Goal: Task Accomplishment & Management: Manage account settings

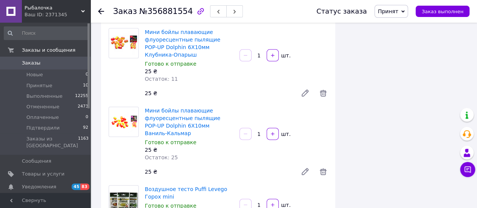
scroll to position [664, 0]
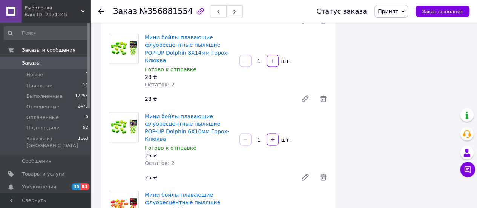
click at [210, 7] on button "button" at bounding box center [218, 11] width 17 height 12
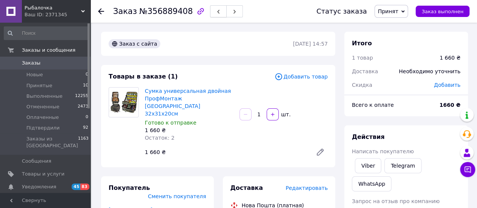
click at [216, 14] on icon "button" at bounding box center [218, 11] width 5 height 5
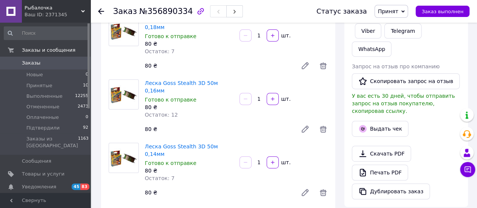
scroll to position [113, 0]
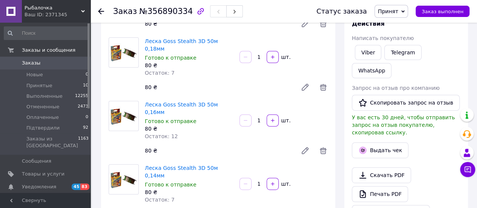
click at [226, 10] on button "button" at bounding box center [234, 11] width 17 height 12
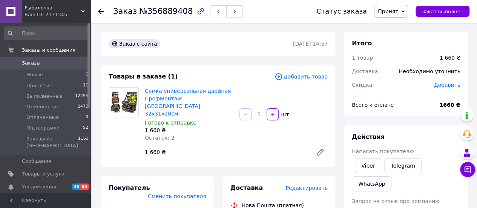
click at [232, 14] on icon "button" at bounding box center [234, 11] width 5 height 5
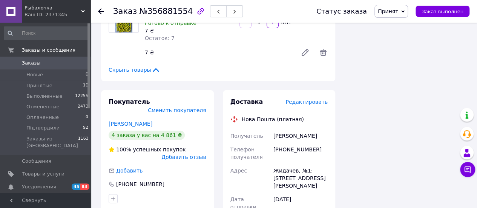
scroll to position [1471, 0]
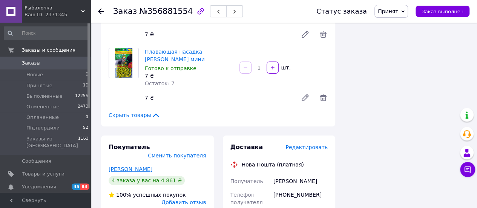
click at [134, 166] on link "[PERSON_NAME]" at bounding box center [131, 169] width 44 height 6
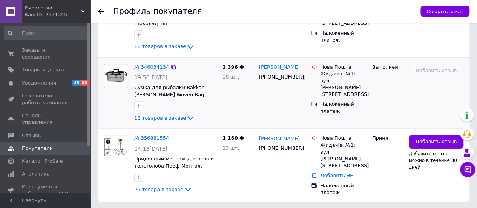
scroll to position [338, 0]
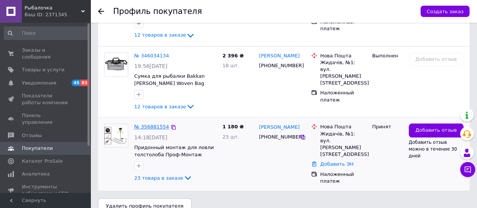
click at [155, 124] on link "№ 356881554" at bounding box center [151, 127] width 35 height 6
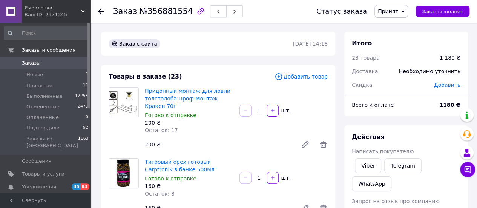
click at [212, 14] on button "button" at bounding box center [218, 11] width 17 height 12
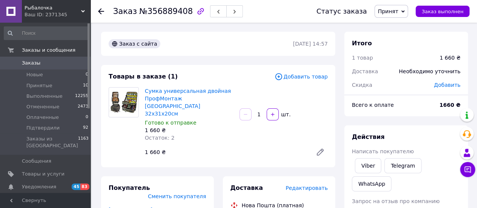
click at [408, 13] on span "Принят" at bounding box center [391, 11] width 34 height 13
click at [405, 58] on li "Підтвердили" at bounding box center [395, 60] width 41 height 11
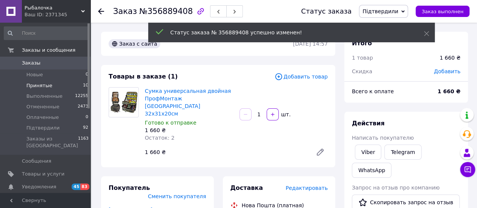
click at [45, 85] on span "Принятые" at bounding box center [39, 85] width 26 height 7
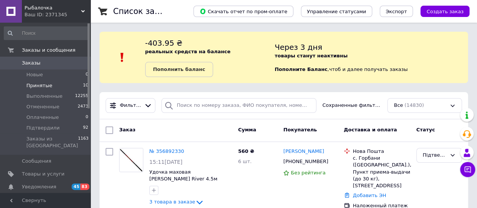
click at [46, 86] on span "Принятые" at bounding box center [39, 85] width 26 height 7
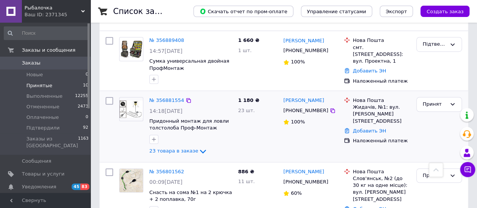
scroll to position [231, 0]
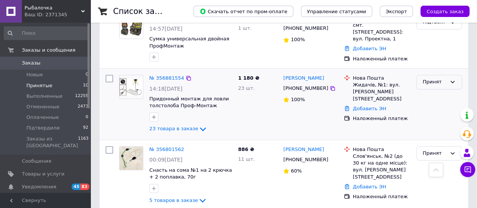
click at [428, 78] on div "Принят" at bounding box center [439, 82] width 46 height 15
click at [426, 132] on li "Підтвердили" at bounding box center [439, 142] width 45 height 21
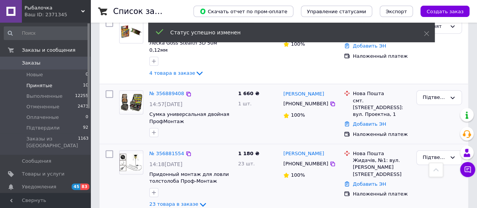
scroll to position [80, 0]
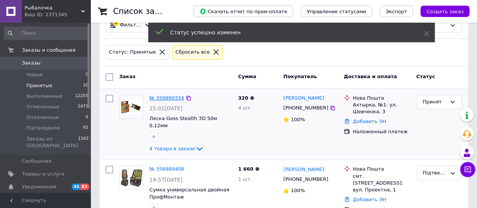
click at [160, 96] on link "№ 356890334" at bounding box center [166, 98] width 35 height 6
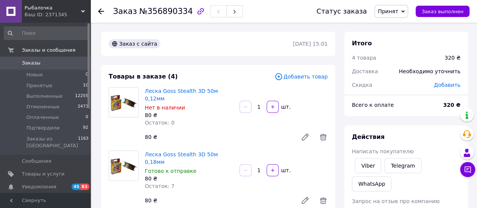
click at [398, 8] on span "Принят" at bounding box center [388, 11] width 20 height 6
click at [400, 57] on li "Підтвердили" at bounding box center [395, 60] width 41 height 11
click at [36, 83] on span "Принятые" at bounding box center [39, 85] width 26 height 7
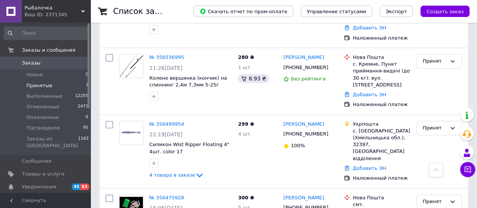
scroll to position [441, 0]
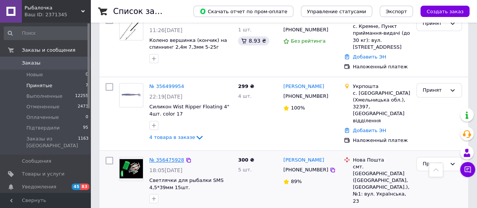
click at [163, 157] on link "№ 356475928" at bounding box center [166, 160] width 35 height 6
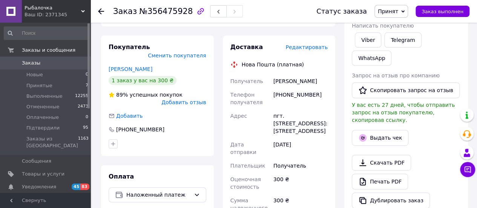
scroll to position [88, 0]
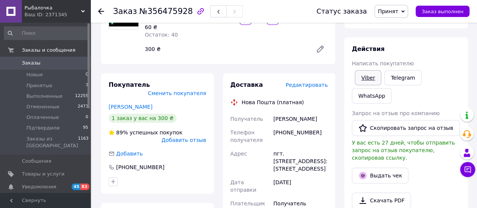
click at [366, 79] on link "Viber" at bounding box center [368, 77] width 26 height 15
drag, startPoint x: 471, startPoint y: 98, endPoint x: 467, endPoint y: 98, distance: 4.5
click at [471, 98] on div "Итого 1 товар 300 ₴ Доставка Необходимо уточнить Скидка Добавить Всего к оплате…" at bounding box center [406, 210] width 133 height 533
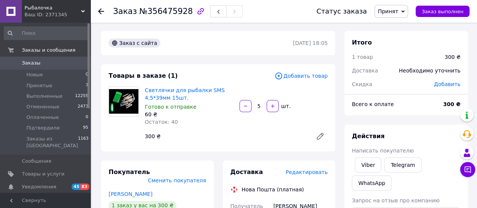
scroll to position [0, 0]
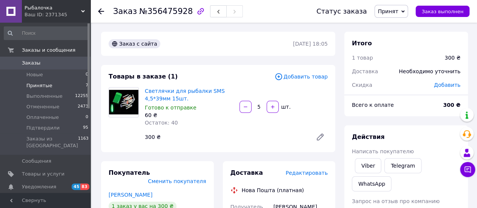
click at [48, 87] on span "Принятые" at bounding box center [39, 85] width 26 height 7
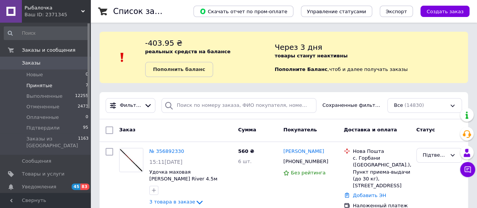
click at [45, 88] on span "Принятые" at bounding box center [39, 85] width 26 height 7
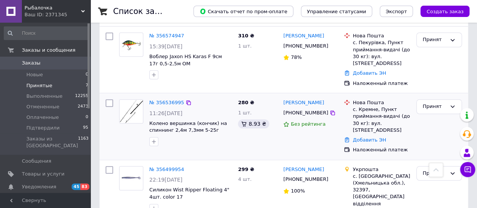
scroll to position [253, 0]
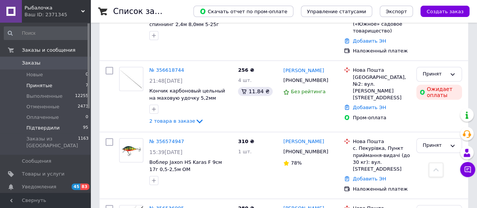
click at [46, 124] on span "Підтвердили" at bounding box center [42, 127] width 33 height 7
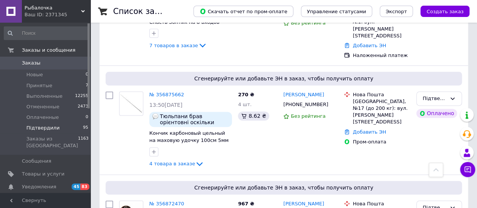
scroll to position [490, 0]
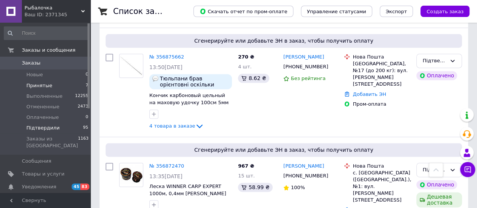
click at [54, 84] on li "Принятые 7" at bounding box center [46, 85] width 93 height 11
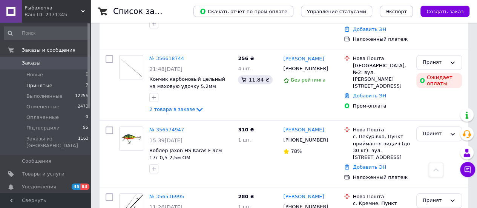
scroll to position [441, 0]
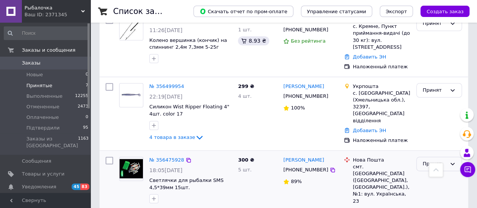
click at [423, 160] on div "Принят" at bounding box center [435, 164] width 24 height 8
click at [421, 186] on li "Отменен" at bounding box center [439, 193] width 45 height 14
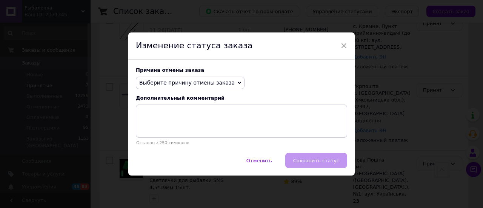
click at [176, 86] on span "Выберите причину отмены заказа" at bounding box center [186, 83] width 95 height 6
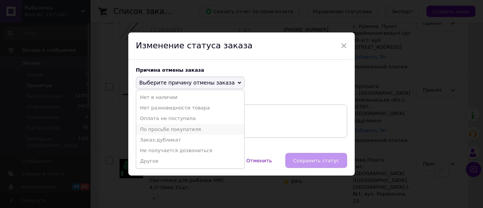
click at [165, 127] on li "По просьбе покупателя" at bounding box center [190, 129] width 108 height 11
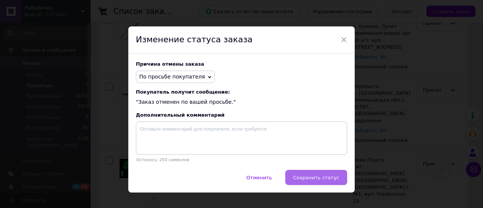
click at [309, 178] on span "Сохранить статус" at bounding box center [316, 178] width 46 height 6
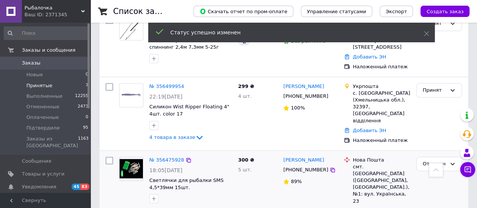
scroll to position [434, 0]
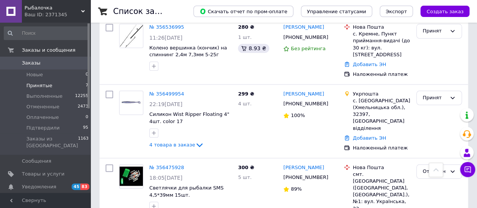
click at [50, 126] on span "Підтвердили" at bounding box center [42, 127] width 33 height 7
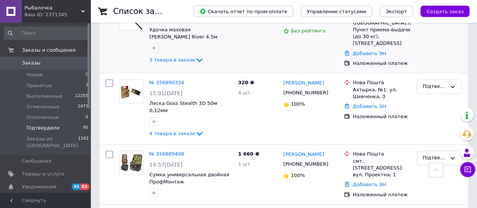
scroll to position [75, 0]
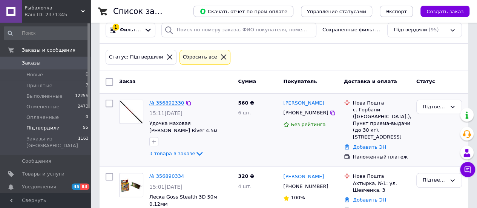
click at [165, 103] on link "№ 356892330" at bounding box center [166, 103] width 35 height 6
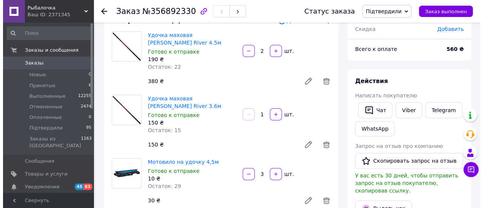
scroll to position [113, 0]
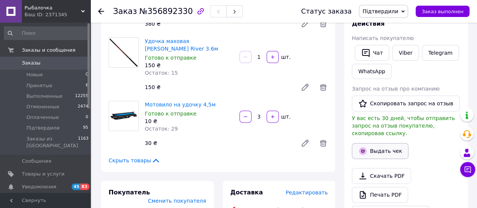
click at [370, 144] on button "Выдать чек" at bounding box center [380, 151] width 57 height 16
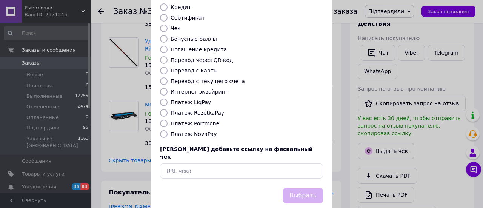
click at [202, 131] on label "Платеж NovaPay" at bounding box center [193, 134] width 46 height 6
click at [167, 130] on input "Платеж NovaPay" at bounding box center [164, 134] width 8 height 8
radio input "true"
click at [301, 187] on button "Выбрать" at bounding box center [303, 195] width 40 height 16
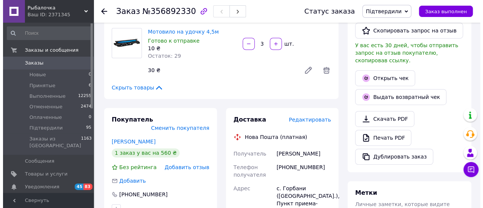
scroll to position [189, 0]
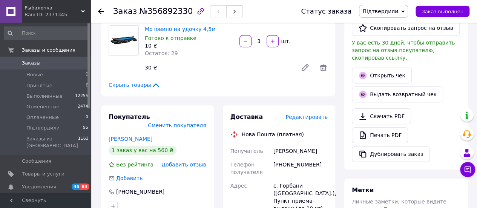
click at [318, 118] on span "Редактировать" at bounding box center [306, 117] width 42 height 6
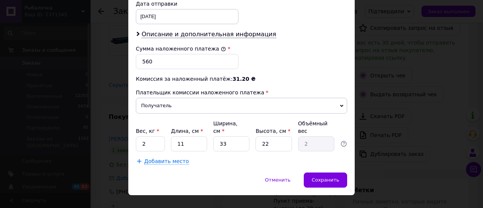
scroll to position [371, 0]
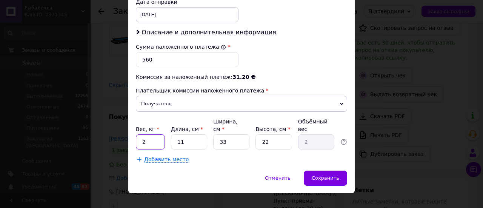
click at [154, 134] on input "2" at bounding box center [150, 141] width 29 height 15
type input "1"
click at [192, 134] on input "11" at bounding box center [189, 141] width 36 height 15
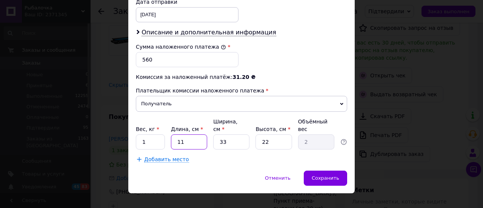
type input "8"
type input "1.45"
type input "80"
type input "14.52"
type input "80"
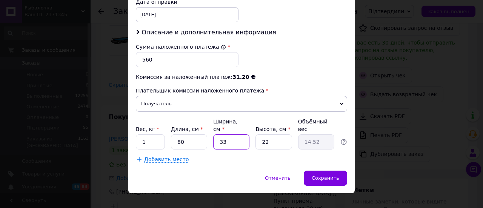
click at [226, 134] on input "33" at bounding box center [231, 141] width 36 height 15
type input "1"
type input "0.44"
type input "12"
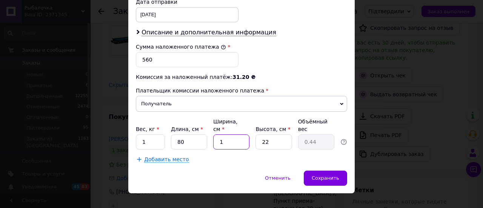
type input "5.28"
type input "12"
click at [278, 134] on input "22" at bounding box center [273, 141] width 36 height 15
type input "6"
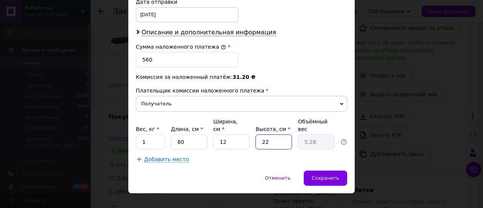
type input "1.44"
type input "6"
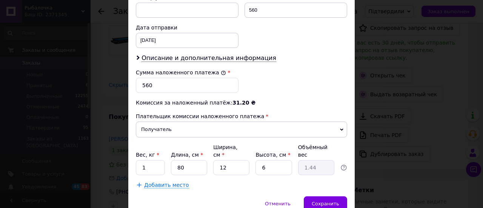
scroll to position [333, 0]
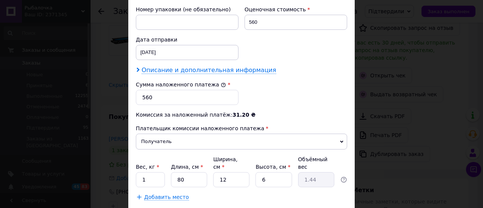
click at [204, 68] on span "Описание и дополнительная информация" at bounding box center [208, 70] width 135 height 8
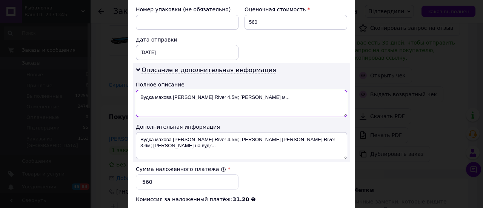
drag, startPoint x: 137, startPoint y: 96, endPoint x: 275, endPoint y: 97, distance: 137.6
click at [275, 97] on textarea "Вудка махова [PERSON_NAME] River 4.5м; [PERSON_NAME] м..." at bounding box center [241, 103] width 211 height 27
drag, startPoint x: 138, startPoint y: 94, endPoint x: 195, endPoint y: 95, distance: 56.9
click at [195, 95] on textarea "джокери+мотовила" at bounding box center [241, 103] width 211 height 27
type textarea "джокери+мотовила"
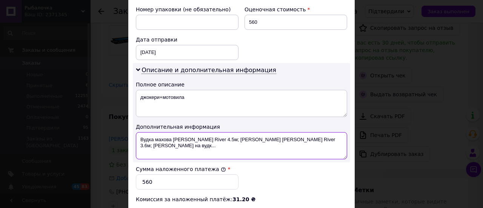
drag, startPoint x: 138, startPoint y: 138, endPoint x: 201, endPoint y: 147, distance: 62.9
click at [201, 147] on textarea "Вудка махова [PERSON_NAME] River 4.5м; [PERSON_NAME] [PERSON_NAME] River 3.6м; …" at bounding box center [241, 145] width 211 height 27
paste textarea "жокери+мотовила"
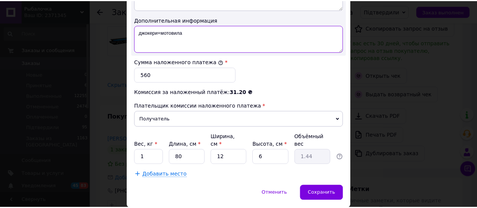
scroll to position [446, 0]
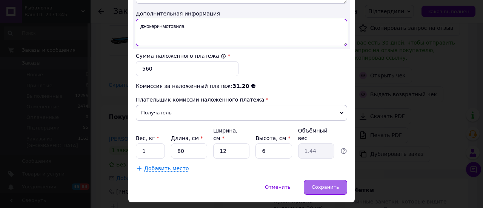
type textarea "джокери+мотовила"
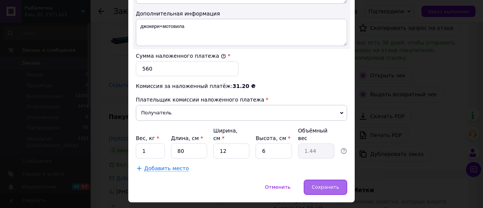
click at [318, 179] on div "Сохранить" at bounding box center [325, 186] width 43 height 15
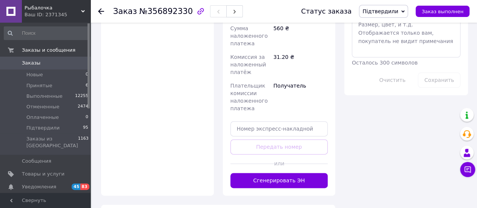
scroll to position [453, 0]
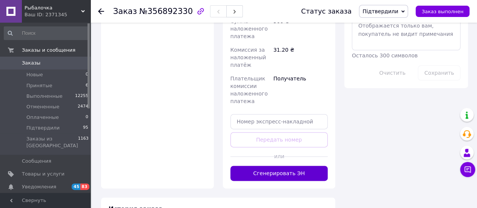
click at [297, 166] on button "Сгенерировать ЭН" at bounding box center [279, 173] width 98 height 15
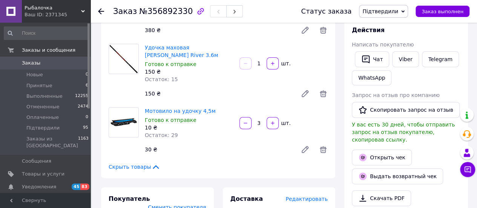
scroll to position [0, 0]
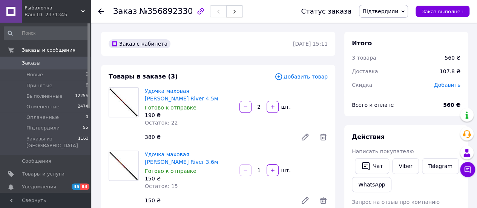
click at [232, 11] on icon "button" at bounding box center [234, 11] width 5 height 5
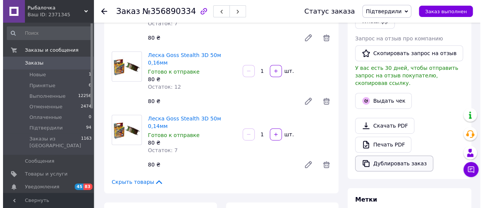
scroll to position [151, 0]
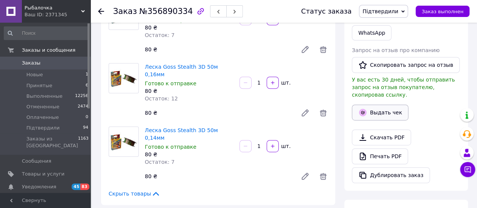
click at [379, 104] on button "Выдать чек" at bounding box center [380, 112] width 57 height 16
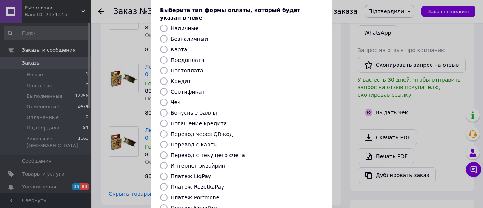
scroll to position [75, 0]
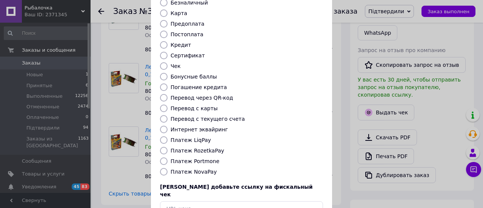
click at [193, 169] on label "Платеж NovaPay" at bounding box center [193, 172] width 46 height 6
click at [167, 168] on input "Платеж NovaPay" at bounding box center [164, 172] width 8 height 8
radio input "true"
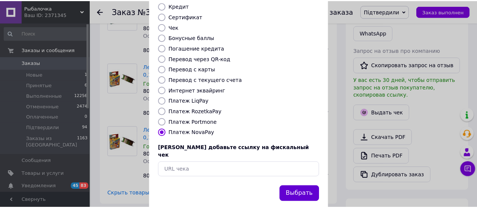
scroll to position [115, 0]
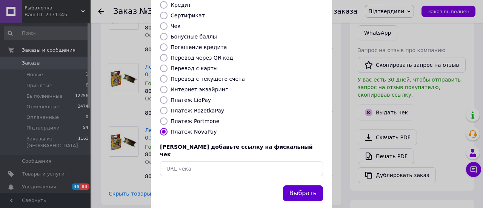
click at [290, 185] on button "Выбрать" at bounding box center [303, 193] width 40 height 16
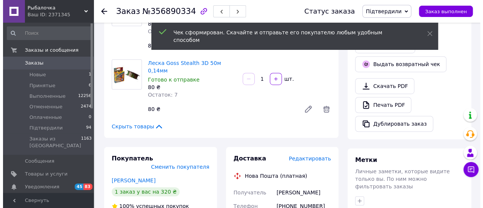
scroll to position [226, 0]
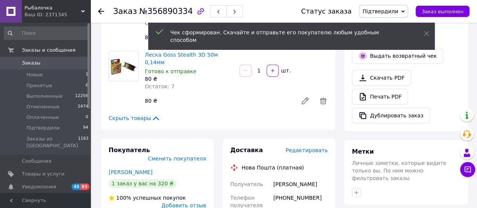
click at [316, 147] on span "Редактировать" at bounding box center [306, 150] width 42 height 6
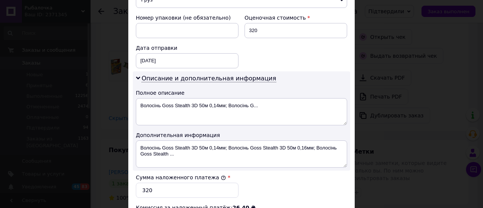
scroll to position [339, 0]
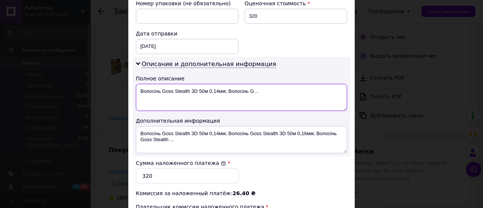
click at [143, 89] on textarea "Волосінь Goss Stealth 3D 50м 0,14мм; Волосінь G..." at bounding box center [241, 97] width 211 height 27
drag, startPoint x: 151, startPoint y: 91, endPoint x: 168, endPoint y: 93, distance: 17.1
click at [168, 93] on textarea "Goss Stealth 3D 50м 0,14мм; Волосінь G..." at bounding box center [241, 97] width 211 height 27
drag, startPoint x: 158, startPoint y: 90, endPoint x: 239, endPoint y: 98, distance: 81.4
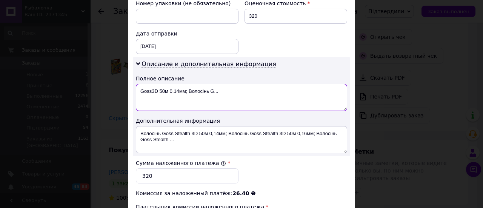
click at [239, 98] on textarea "Goss3D 50м 0,14мм; Волосінь G..." at bounding box center [241, 97] width 211 height 27
drag, startPoint x: 137, startPoint y: 89, endPoint x: 181, endPoint y: 92, distance: 43.9
click at [181, 92] on textarea "Goss3D-4" at bounding box center [241, 97] width 211 height 27
type textarea "Goss3D-4"
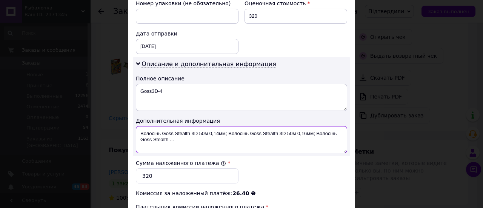
drag, startPoint x: 139, startPoint y: 128, endPoint x: 188, endPoint y: 147, distance: 52.5
click at [188, 147] on textarea "Волосінь Goss Stealth 3D 50м 0,14мм; Волосінь Goss Stealth 3D 50м 0,16мм; Волос…" at bounding box center [241, 139] width 211 height 27
paste textarea "Goss3D-4"
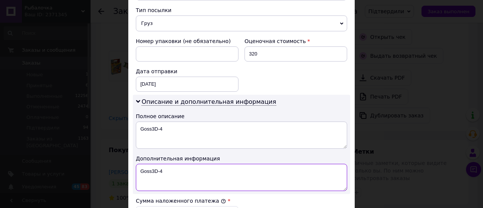
scroll to position [264, 0]
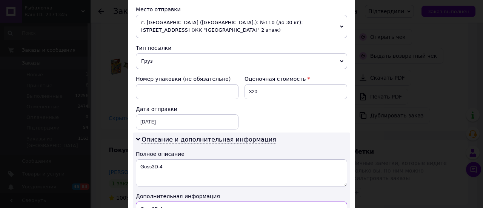
type textarea "Goss3D-4"
click at [186, 59] on span "Груз" at bounding box center [241, 61] width 211 height 16
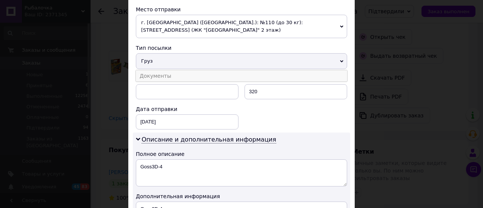
click at [175, 71] on li "Документы" at bounding box center [241, 75] width 211 height 11
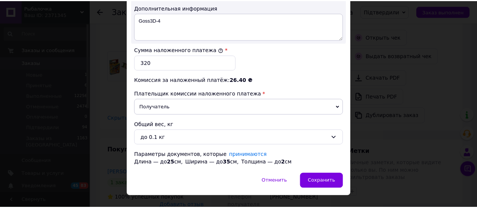
scroll to position [463, 0]
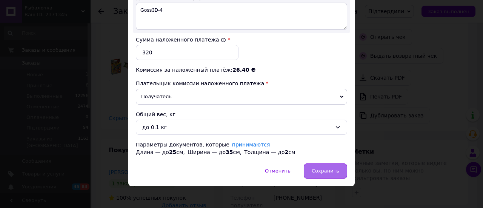
click at [317, 163] on div "Сохранить" at bounding box center [325, 170] width 43 height 15
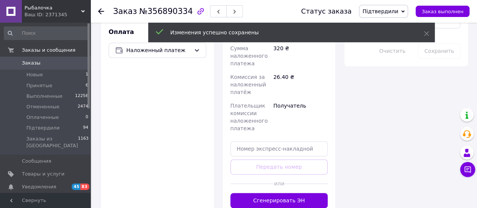
scroll to position [490, 0]
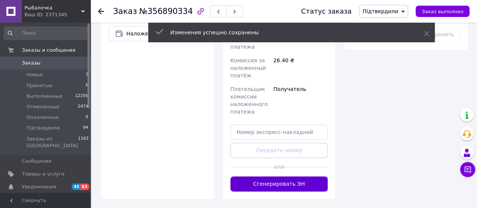
click at [306, 176] on button "Сгенерировать ЭН" at bounding box center [279, 183] width 98 height 15
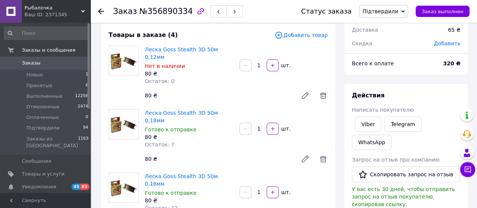
scroll to position [38, 0]
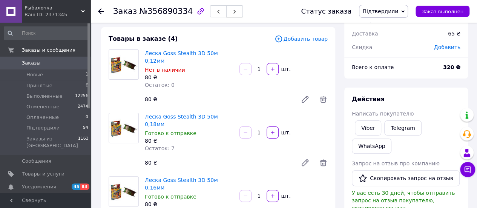
click at [232, 10] on icon "button" at bounding box center [234, 11] width 5 height 5
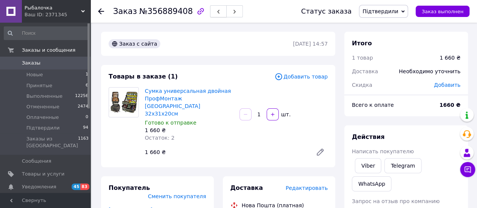
click at [210, 12] on button "button" at bounding box center [218, 11] width 17 height 12
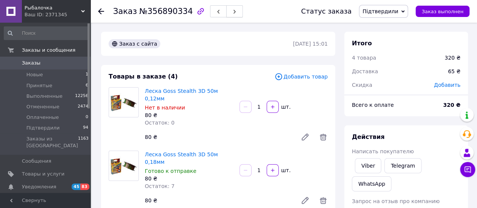
click at [229, 12] on button "button" at bounding box center [234, 11] width 17 height 12
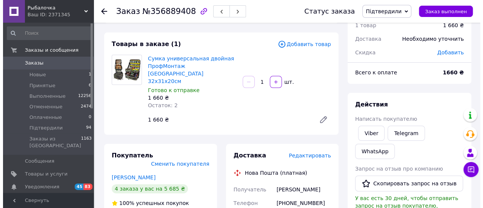
scroll to position [75, 0]
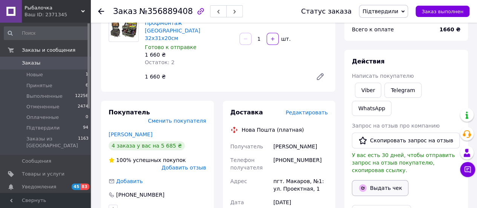
click at [387, 180] on button "Выдать чек" at bounding box center [380, 188] width 57 height 16
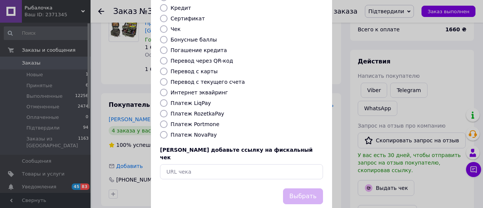
scroll to position [113, 0]
click at [188, 131] on label "Платеж NovaPay" at bounding box center [193, 134] width 46 height 6
click at [167, 130] on input "Платеж NovaPay" at bounding box center [164, 134] width 8 height 8
radio input "true"
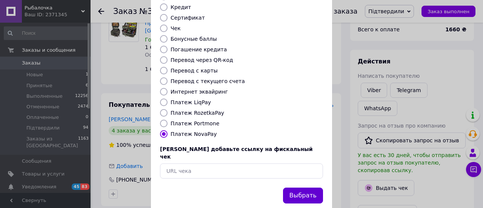
click at [304, 187] on button "Выбрать" at bounding box center [303, 195] width 40 height 16
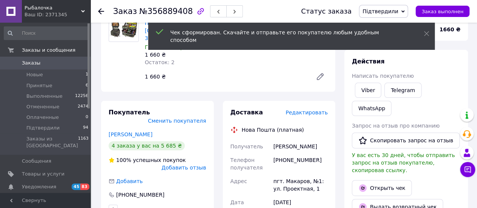
click at [303, 109] on span "Редактировать" at bounding box center [306, 112] width 42 height 6
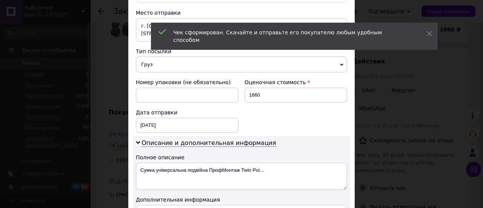
scroll to position [302, 0]
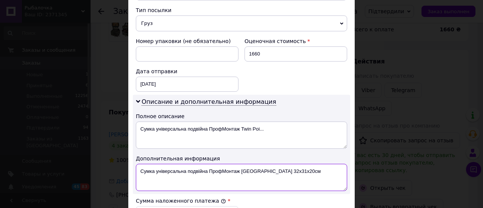
drag, startPoint x: 153, startPoint y: 170, endPoint x: 239, endPoint y: 174, distance: 86.4
click at [239, 174] on textarea "Сумка універсальна подвійна ПрофМонтаж [GEOGRAPHIC_DATA] 32х31х20см" at bounding box center [241, 177] width 211 height 27
drag, startPoint x: 178, startPoint y: 169, endPoint x: 227, endPoint y: 170, distance: 49.4
click at [227, 170] on textarea "СумкаTwin Point 32х31х20см" at bounding box center [241, 177] width 211 height 27
drag, startPoint x: 137, startPoint y: 169, endPoint x: 186, endPoint y: 170, distance: 49.4
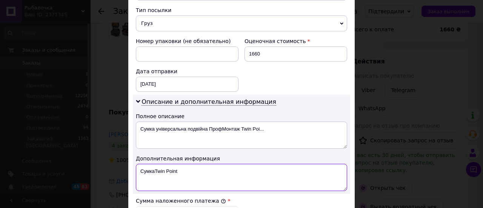
click at [186, 170] on textarea "СумкаTwin Point" at bounding box center [241, 177] width 211 height 27
type textarea "СумкаTwin Point"
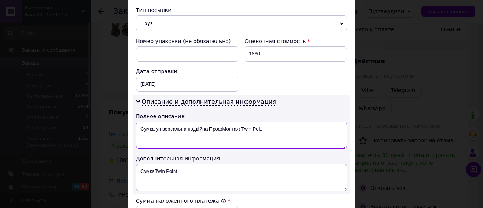
drag, startPoint x: 139, startPoint y: 127, endPoint x: 293, endPoint y: 127, distance: 153.9
click at [293, 127] on textarea "Сумка універсальна подвійна ПрофМонтаж Twin Poi..." at bounding box center [241, 134] width 211 height 27
paste textarea "Twin Point"
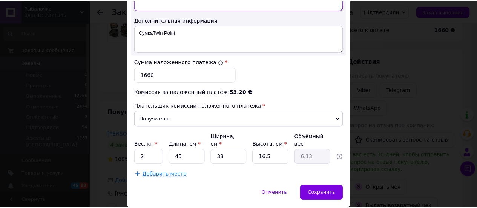
scroll to position [453, 0]
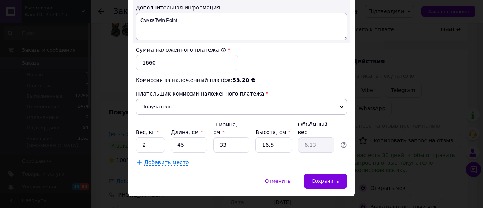
type textarea "СумкаTwin Point"
click at [237, 137] on input "33" at bounding box center [231, 144] width 36 height 15
click at [238, 158] on div "Добавить место" at bounding box center [241, 162] width 211 height 8
click at [317, 178] on span "Сохранить" at bounding box center [325, 181] width 28 height 6
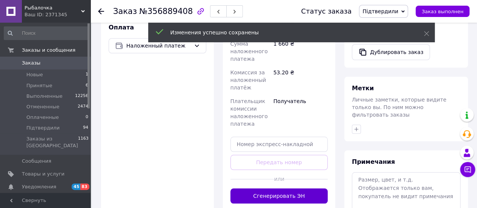
scroll to position [302, 0]
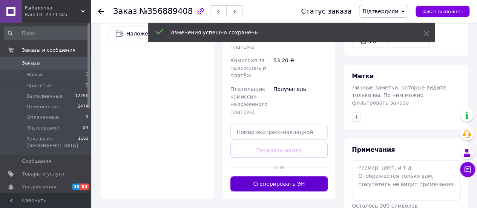
click at [298, 176] on button "Сгенерировать ЭН" at bounding box center [279, 183] width 98 height 15
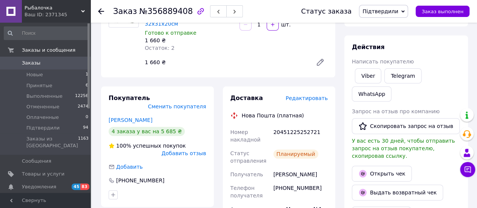
scroll to position [38, 0]
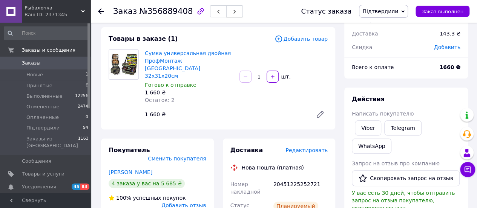
click at [226, 13] on button "button" at bounding box center [234, 11] width 17 height 12
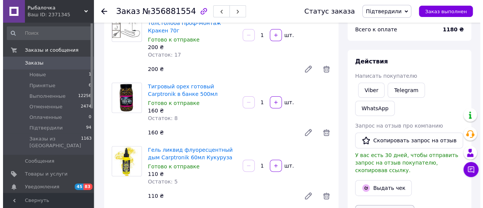
scroll to position [113, 0]
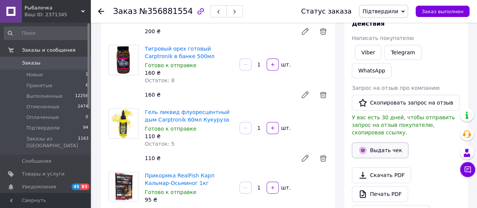
click at [384, 142] on button "Выдать чек" at bounding box center [380, 150] width 57 height 16
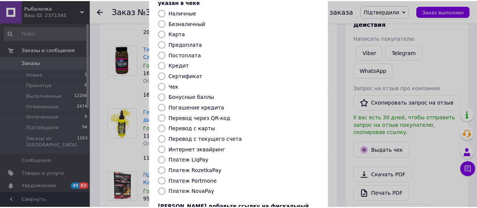
scroll to position [115, 0]
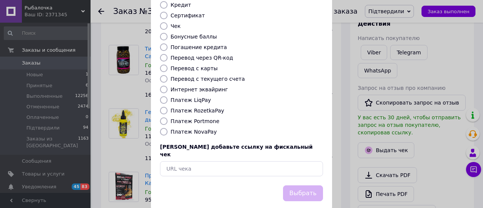
click at [199, 129] on label "Платеж NovaPay" at bounding box center [193, 132] width 46 height 6
click at [167, 128] on input "Платеж NovaPay" at bounding box center [164, 132] width 8 height 8
radio input "true"
click at [304, 185] on button "Выбрать" at bounding box center [303, 193] width 40 height 16
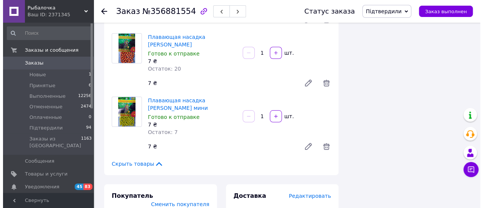
scroll to position [1433, 0]
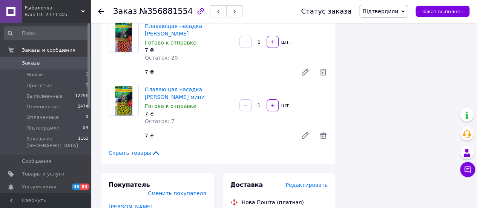
click at [305, 182] on span "Редактировать" at bounding box center [306, 185] width 42 height 6
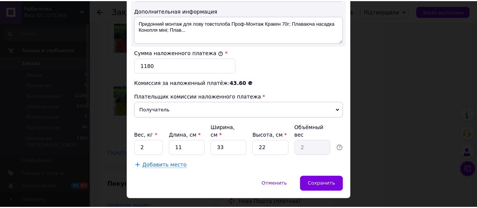
scroll to position [453, 0]
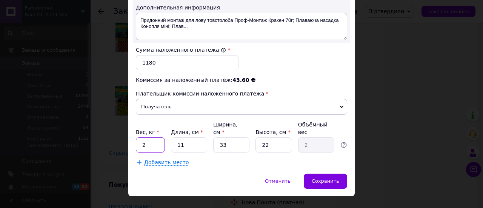
click at [158, 137] on input "2" at bounding box center [150, 144] width 29 height 15
type input "5"
click at [186, 137] on input "11" at bounding box center [189, 144] width 36 height 15
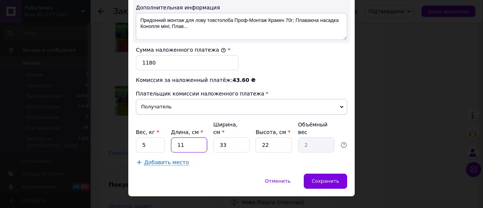
type input "4"
type input "0.73"
type input "45"
type input "8.17"
type input "45"
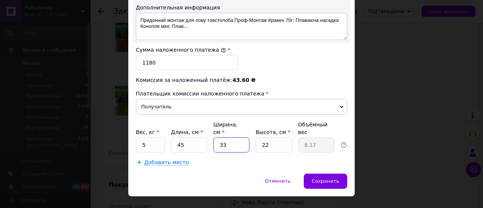
click at [229, 137] on input "33" at bounding box center [231, 144] width 36 height 15
type input "2"
type input "0.5"
type input "28"
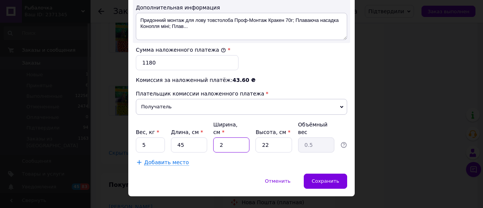
type input "6.93"
type input "28"
click at [242, 173] on div "Отменить   Сохранить" at bounding box center [241, 184] width 226 height 23
click at [330, 173] on div "Сохранить" at bounding box center [325, 180] width 43 height 15
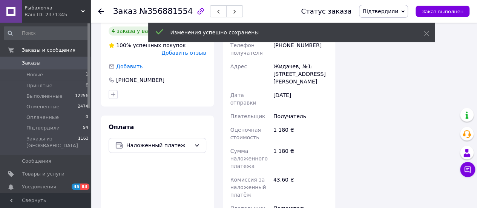
scroll to position [1697, 0]
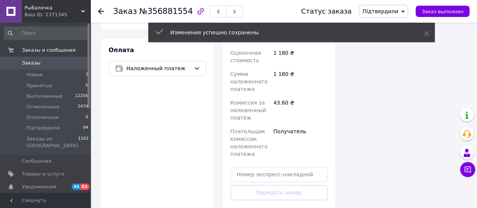
click at [310, 143] on div "Доставка Редактировать Нова Пошта (платная) Получатель [PERSON_NAME] Телефон по…" at bounding box center [279, 75] width 113 height 332
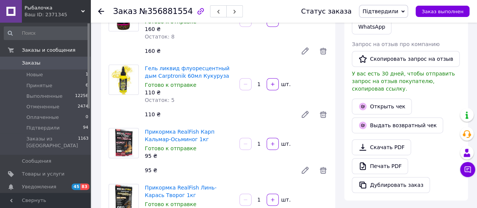
scroll to position [151, 0]
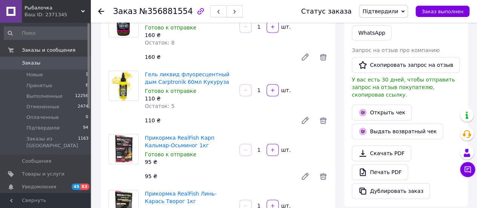
click at [229, 10] on button "button" at bounding box center [234, 11] width 17 height 12
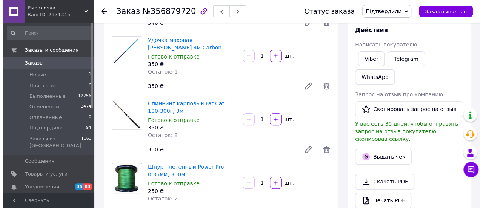
scroll to position [113, 0]
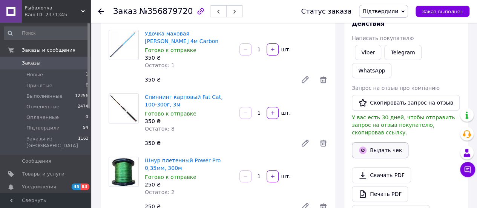
click at [374, 142] on button "Выдать чек" at bounding box center [380, 150] width 57 height 16
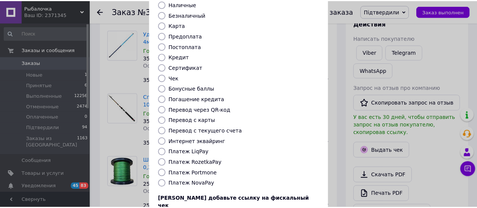
scroll to position [115, 0]
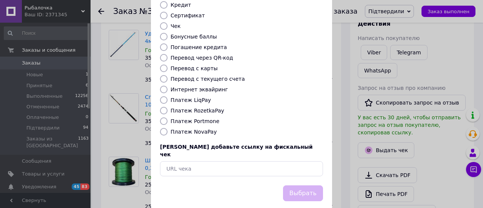
click at [198, 129] on label "Платеж NovaPay" at bounding box center [193, 132] width 46 height 6
click at [167, 128] on input "Платеж NovaPay" at bounding box center [164, 132] width 8 height 8
radio input "true"
click at [291, 185] on button "Выбрать" at bounding box center [303, 193] width 40 height 16
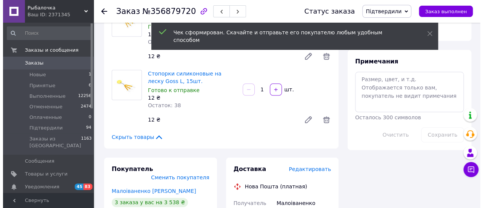
scroll to position [415, 0]
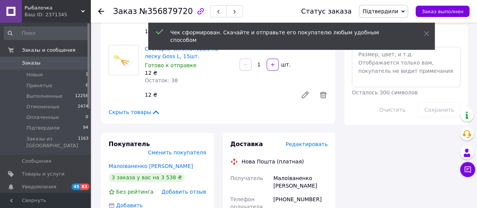
click at [325, 144] on span "Редактировать" at bounding box center [306, 144] width 42 height 6
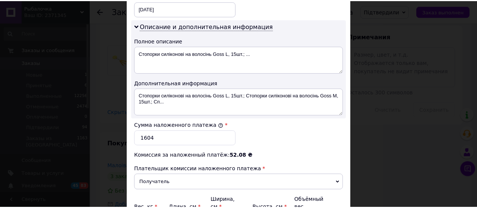
scroll to position [453, 0]
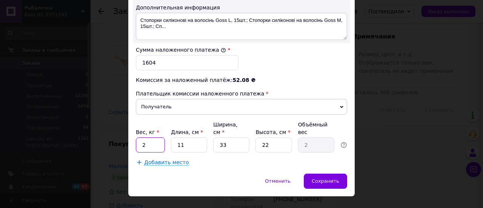
click at [152, 137] on input "2" at bounding box center [150, 144] width 29 height 15
type input "4"
click at [198, 137] on input "11" at bounding box center [189, 144] width 36 height 15
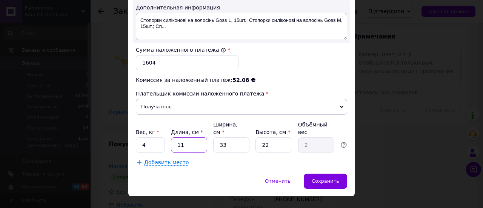
type input "1"
type input "0.18"
type input "12"
type input "2.18"
type input "120"
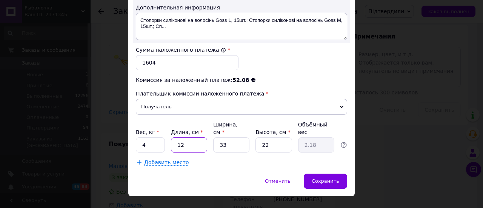
type input "21.78"
type input "120"
click at [231, 137] on input "33" at bounding box center [231, 144] width 36 height 15
type input "1"
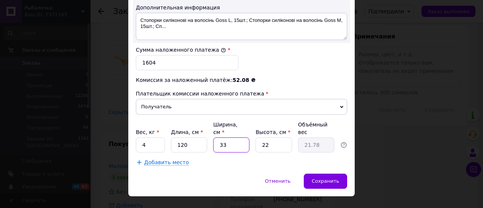
type input "0.66"
type input "15"
type input "9.9"
type input "15"
click at [273, 137] on input "22" at bounding box center [273, 144] width 36 height 15
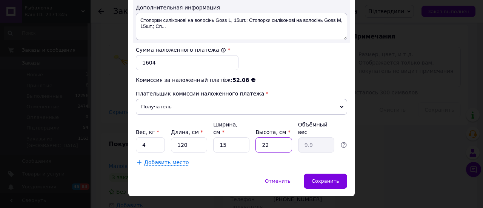
click at [273, 137] on input "22" at bounding box center [273, 144] width 36 height 15
type input "1"
type input "0.45"
type input "12"
type input "5.4"
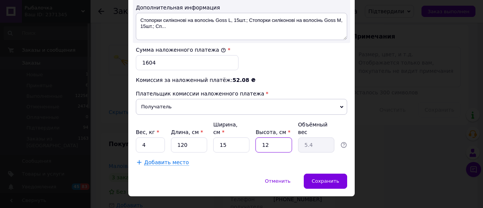
type input "12"
click at [320, 173] on div "Сохранить" at bounding box center [325, 180] width 43 height 15
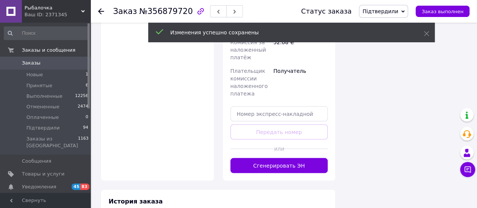
scroll to position [716, 0]
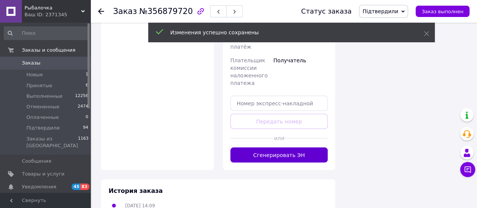
click at [308, 153] on button "Сгенерировать ЭН" at bounding box center [279, 154] width 98 height 15
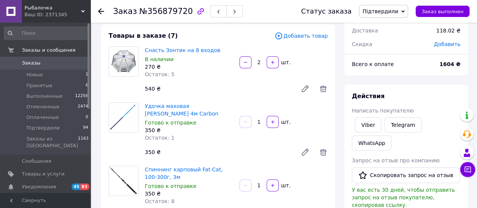
scroll to position [0, 0]
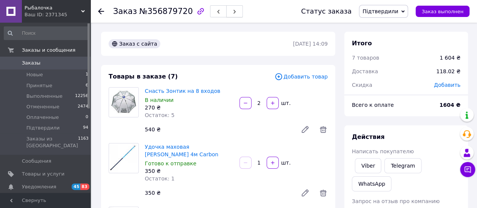
click at [232, 9] on span "button" at bounding box center [234, 12] width 5 height 6
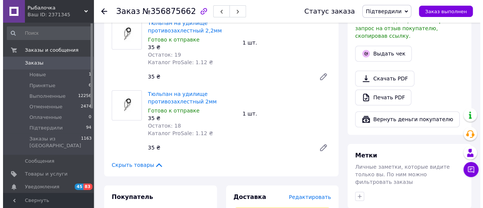
scroll to position [264, 0]
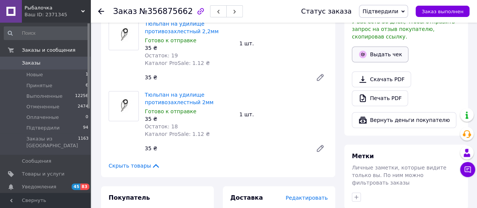
click at [388, 46] on button "Выдать чек" at bounding box center [380, 54] width 57 height 16
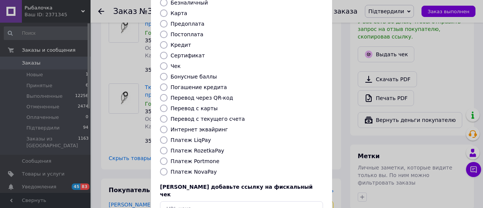
click at [196, 147] on label "Платеж RozetkaPay" at bounding box center [197, 150] width 54 height 6
click at [167, 147] on input "Платеж RozetkaPay" at bounding box center [164, 151] width 8 height 8
radio input "true"
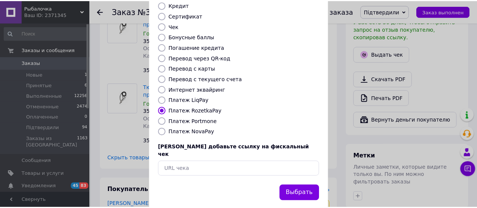
scroll to position [115, 0]
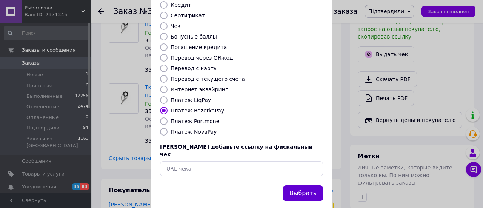
click at [302, 185] on button "Выбрать" at bounding box center [303, 193] width 40 height 16
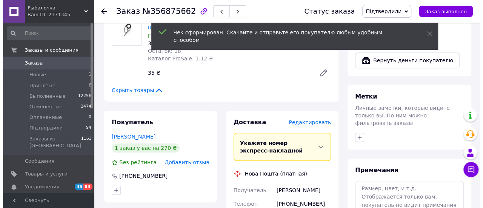
scroll to position [377, 0]
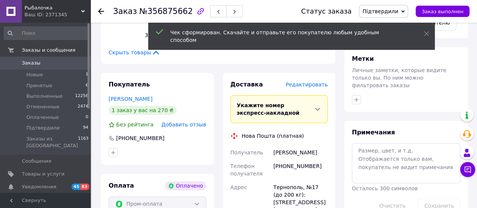
click at [301, 81] on span "Редактировать" at bounding box center [306, 84] width 42 height 6
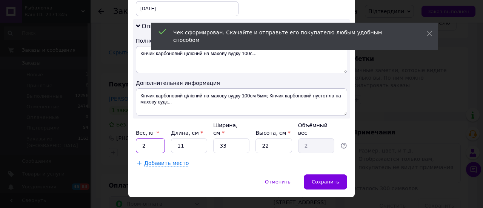
click at [147, 138] on input "2" at bounding box center [150, 145] width 29 height 15
type input "1"
click at [192, 138] on input "11" at bounding box center [189, 145] width 36 height 15
type input "111"
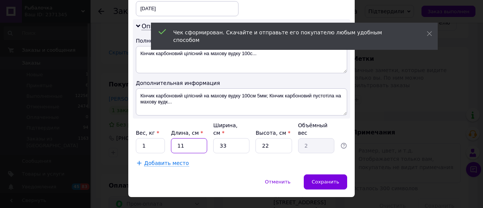
type input "20.15"
type input "111"
click at [226, 138] on input "33" at bounding box center [231, 145] width 36 height 15
type input "1"
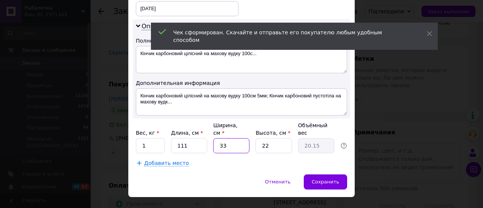
type input "0.61"
type input "11"
type input "6.72"
type input "11"
click at [288, 138] on input "22" at bounding box center [273, 145] width 36 height 15
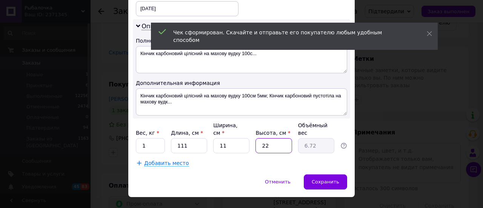
click at [288, 138] on input "22" at bounding box center [273, 145] width 36 height 15
type input "6"
type input "1.83"
type input "6"
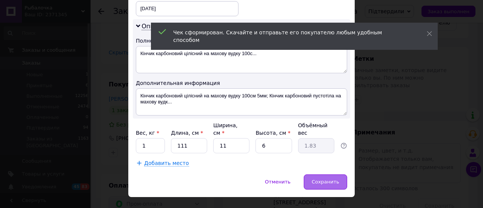
click at [316, 174] on div "Сохранить" at bounding box center [325, 181] width 43 height 15
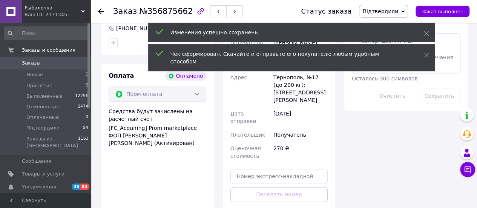
scroll to position [528, 0]
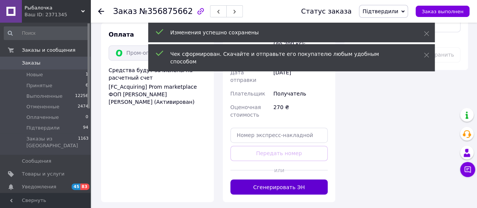
click at [290, 179] on button "Сгенерировать ЭН" at bounding box center [279, 186] width 98 height 15
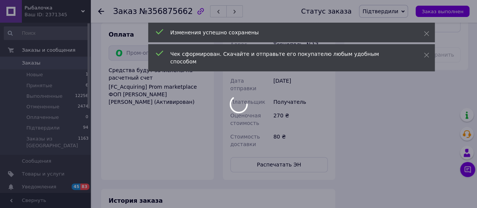
scroll to position [11, 0]
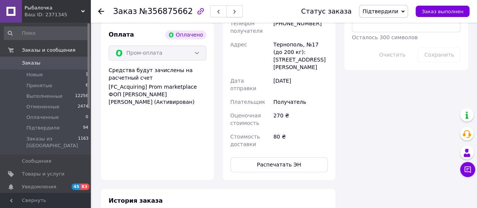
click at [232, 11] on icon "button" at bounding box center [234, 11] width 5 height 5
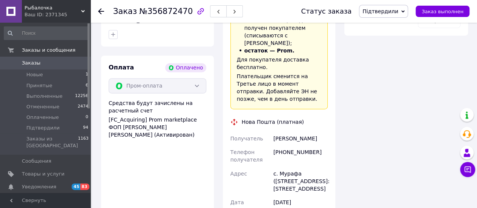
scroll to position [566, 0]
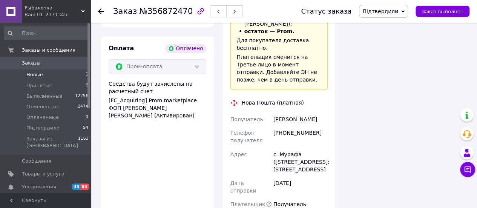
click at [52, 77] on li "Новые 1" at bounding box center [46, 74] width 93 height 11
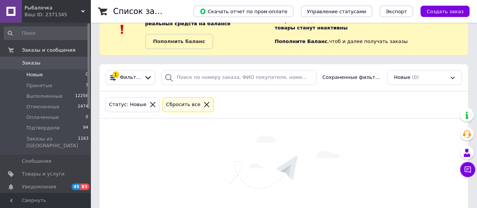
scroll to position [62, 0]
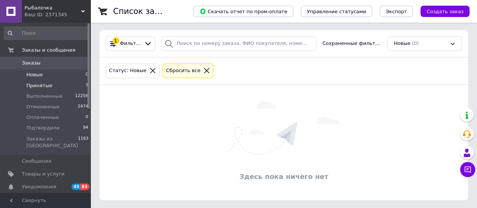
click at [44, 86] on span "Принятые" at bounding box center [39, 85] width 26 height 7
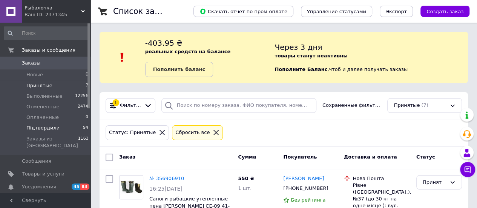
click at [40, 126] on span "Підтвердили" at bounding box center [42, 127] width 33 height 7
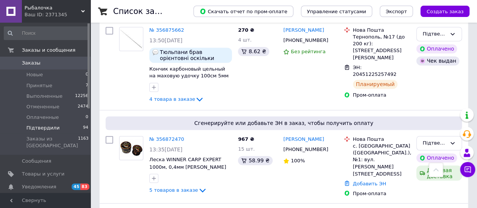
scroll to position [566, 0]
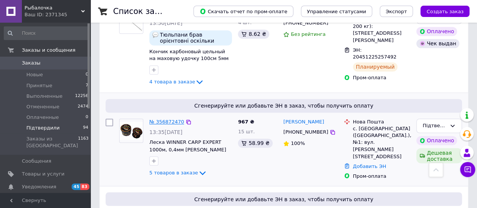
click at [171, 119] on link "№ 356872470" at bounding box center [166, 122] width 35 height 6
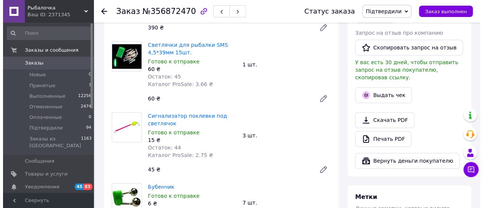
scroll to position [226, 0]
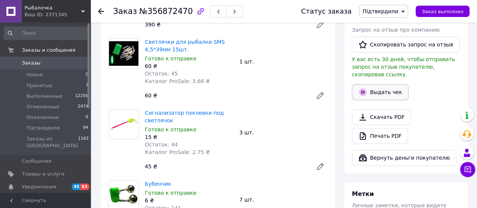
click at [365, 88] on icon "button" at bounding box center [363, 92] width 8 height 8
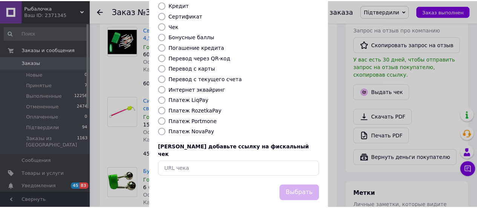
scroll to position [115, 0]
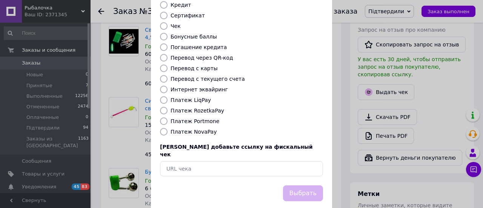
click at [182, 129] on label "Платеж NovaPay" at bounding box center [193, 132] width 46 height 6
click at [167, 128] on input "Платеж NovaPay" at bounding box center [164, 132] width 8 height 8
radio input "true"
click at [345, 122] on div "Выдать фискальный чек Выберите тип формы оплаты, который будет указан в чеке На…" at bounding box center [241, 54] width 483 height 339
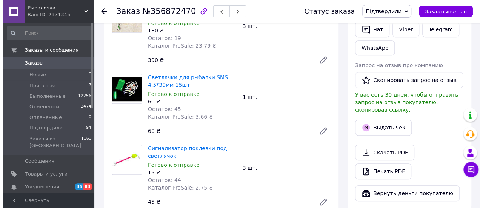
scroll to position [226, 0]
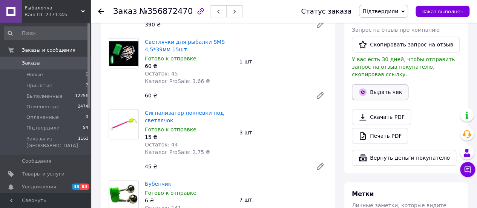
click at [384, 86] on button "Выдать чек" at bounding box center [380, 92] width 57 height 16
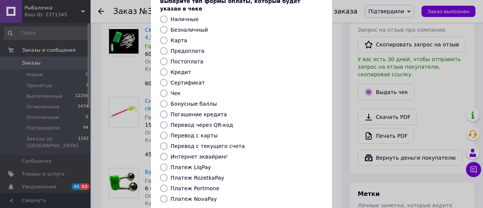
scroll to position [75, 0]
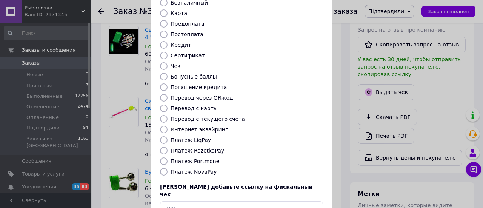
click at [196, 147] on label "Платеж RozetkaPay" at bounding box center [197, 150] width 54 height 6
click at [167, 147] on input "Платеж RozetkaPay" at bounding box center [164, 151] width 8 height 8
radio input "true"
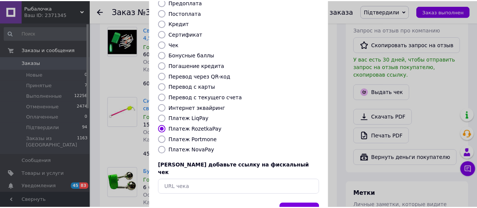
scroll to position [115, 0]
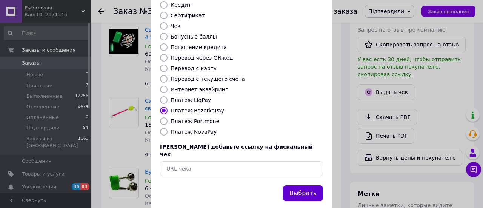
click at [304, 185] on button "Выбрать" at bounding box center [303, 193] width 40 height 16
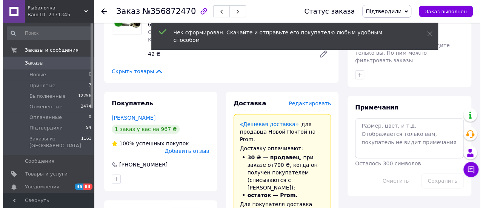
scroll to position [377, 0]
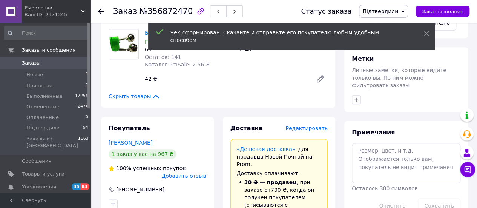
click at [310, 125] on span "Редактировать" at bounding box center [306, 128] width 42 height 6
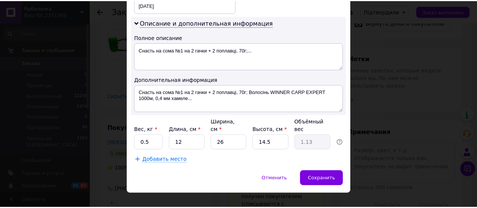
scroll to position [381, 0]
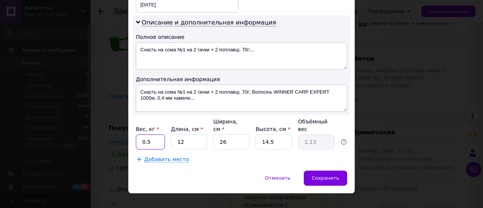
drag, startPoint x: 152, startPoint y: 132, endPoint x: 135, endPoint y: 132, distance: 17.7
click at [136, 134] on input "0.5" at bounding box center [150, 141] width 29 height 15
type input "1"
click at [184, 134] on input "12" at bounding box center [189, 141] width 36 height 15
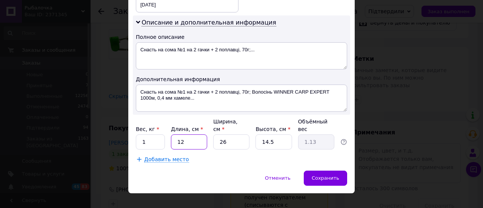
type input "2"
type input "0.19"
type input "22"
type input "2.07"
type input "22"
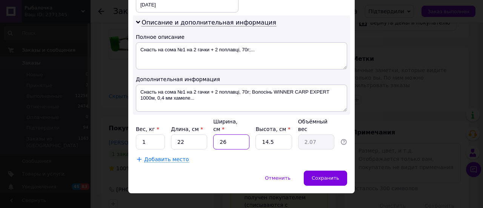
click at [232, 134] on input "26" at bounding box center [231, 141] width 36 height 15
type input "1"
type input "0.1"
type input "12"
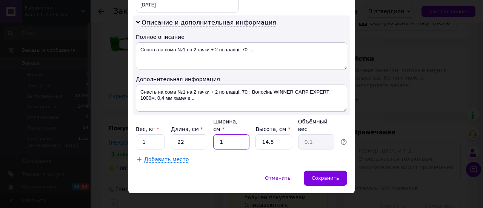
type input "0.96"
type input "12"
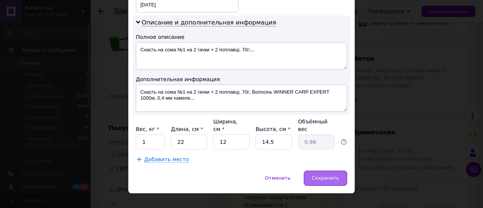
click at [331, 175] on span "Сохранить" at bounding box center [325, 178] width 28 height 6
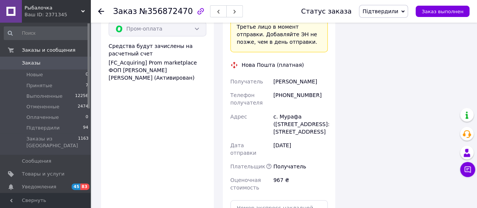
scroll to position [679, 0]
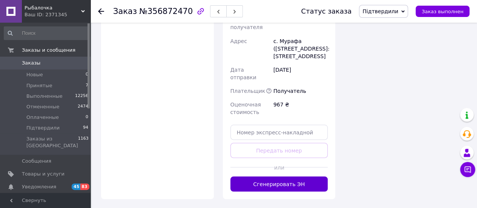
click at [288, 176] on button "Сгенерировать ЭН" at bounding box center [279, 183] width 98 height 15
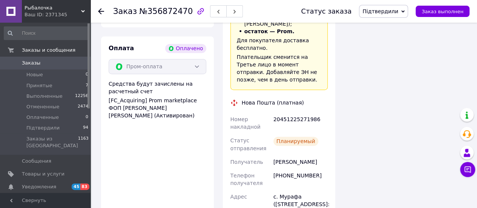
scroll to position [603, 0]
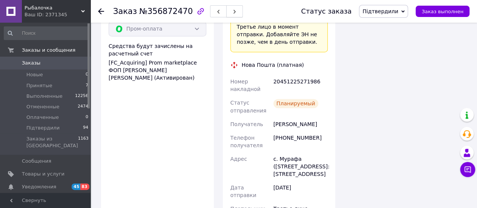
click at [226, 13] on button "button" at bounding box center [234, 11] width 17 height 12
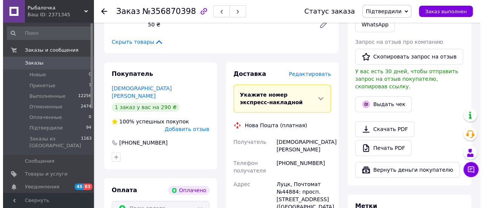
scroll to position [189, 0]
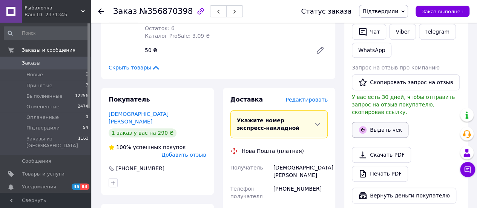
click at [378, 123] on button "Выдать чек" at bounding box center [380, 130] width 57 height 16
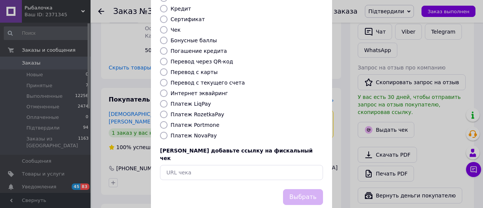
scroll to position [115, 0]
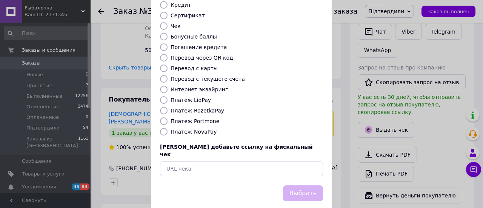
click at [207, 107] on label "Платеж RozetkaPay" at bounding box center [197, 110] width 54 height 6
click at [167, 107] on input "Платеж RozetkaPay" at bounding box center [164, 111] width 8 height 8
radio input "true"
click at [293, 185] on button "Выбрать" at bounding box center [303, 193] width 40 height 16
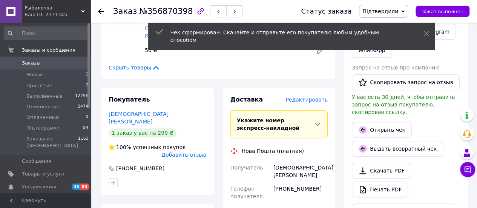
click at [315, 103] on span "Редактировать" at bounding box center [306, 100] width 42 height 6
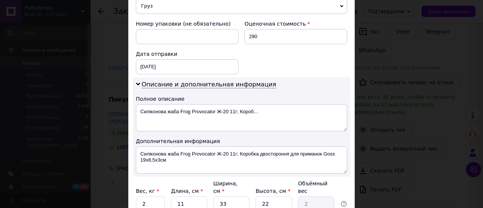
scroll to position [339, 0]
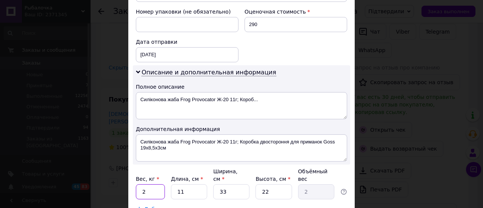
click at [161, 184] on input "2" at bounding box center [150, 191] width 29 height 15
click at [143, 184] on input "2" at bounding box center [150, 191] width 29 height 15
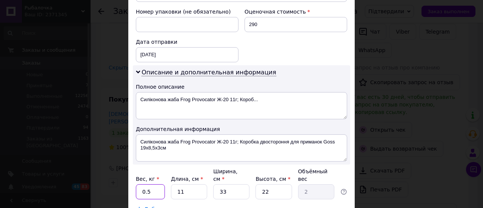
type input "0.5"
click at [184, 184] on input "11" at bounding box center [189, 191] width 36 height 15
type input "5"
type input "0.91"
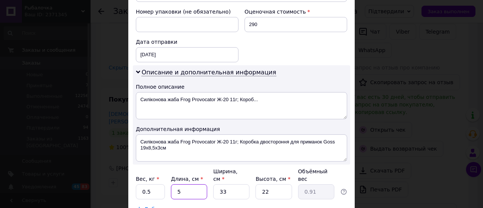
type input "5"
click at [212, 205] on div "Добавить место" at bounding box center [241, 209] width 211 height 8
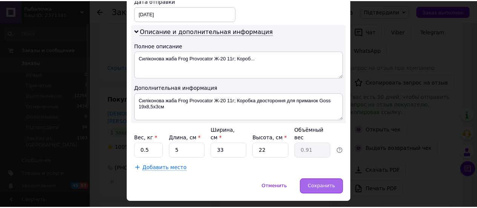
scroll to position [381, 0]
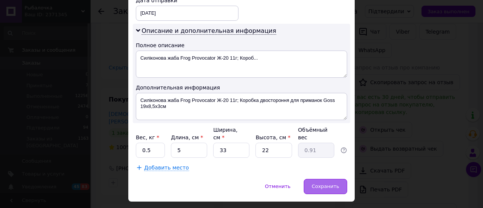
click at [323, 179] on div "Сохранить" at bounding box center [325, 186] width 43 height 15
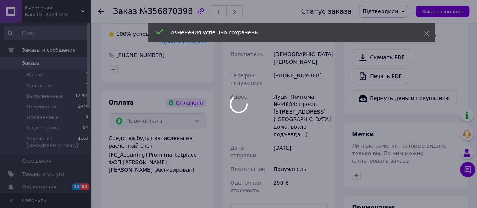
scroll to position [377, 0]
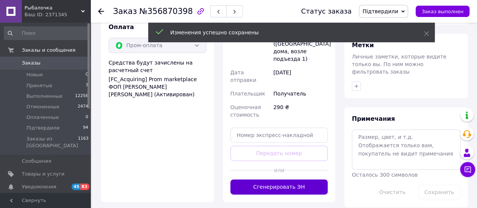
click at [312, 179] on button "Сгенерировать ЭН" at bounding box center [279, 186] width 98 height 15
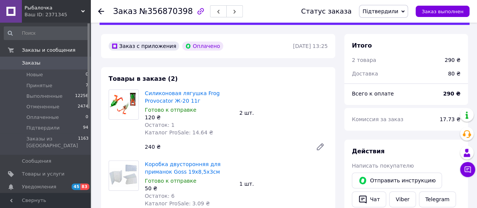
scroll to position [0, 0]
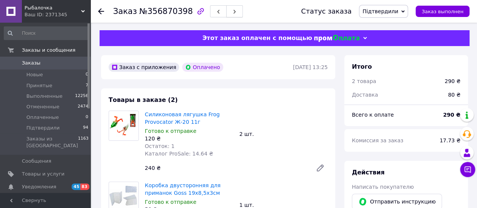
click at [226, 12] on button "button" at bounding box center [234, 11] width 17 height 12
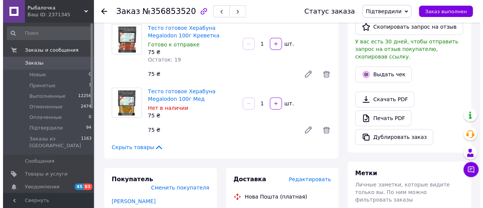
scroll to position [189, 0]
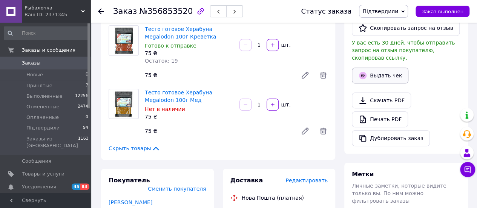
click at [373, 70] on button "Выдать чек" at bounding box center [380, 76] width 57 height 16
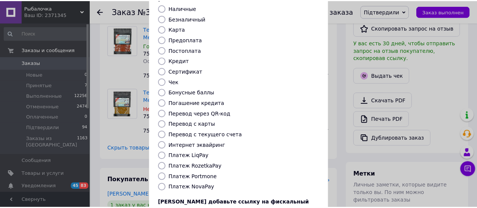
scroll to position [115, 0]
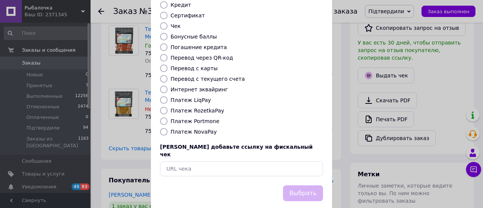
click at [207, 129] on label "Платеж NovaPay" at bounding box center [193, 132] width 46 height 6
click at [167, 128] on input "Платеж NovaPay" at bounding box center [164, 132] width 8 height 8
radio input "true"
click at [296, 185] on button "Выбрать" at bounding box center [303, 193] width 40 height 16
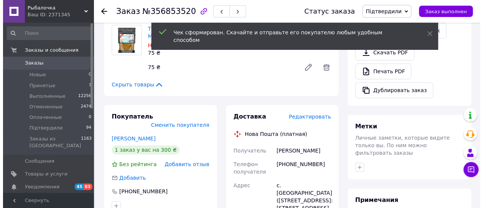
scroll to position [264, 0]
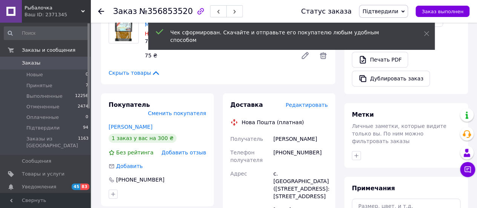
click at [317, 103] on span "Редактировать" at bounding box center [306, 105] width 42 height 6
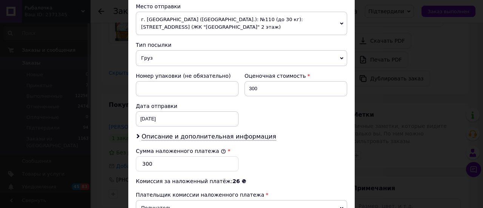
scroll to position [302, 0]
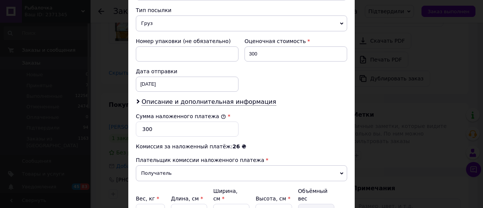
click at [179, 104] on div "Плательщик Получатель Отправитель Фамилия получателя [PERSON_NAME] Имя получате…" at bounding box center [241, 8] width 211 height 447
click at [180, 103] on div "Описание и дополнительная информация" at bounding box center [241, 102] width 211 height 9
click at [180, 102] on span "Описание и дополнительная информация" at bounding box center [208, 102] width 135 height 8
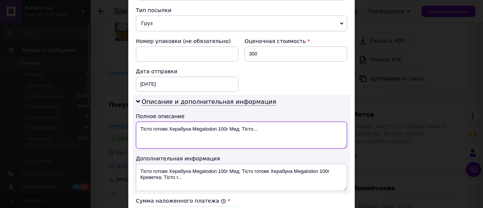
drag, startPoint x: 139, startPoint y: 128, endPoint x: 279, endPoint y: 133, distance: 140.4
click at [279, 133] on textarea "Тісто готове Херабуна Megalodon 100г Мед; Тісто..." at bounding box center [241, 134] width 211 height 27
drag, startPoint x: 139, startPoint y: 127, endPoint x: 194, endPoint y: 129, distance: 54.7
click at [194, 129] on textarea "херабуна-4" at bounding box center [241, 134] width 211 height 27
type textarea "херабуна-4"
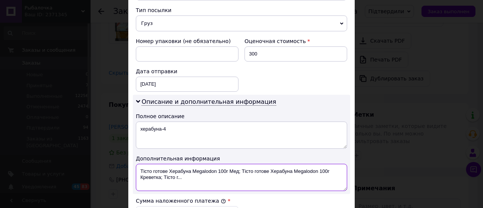
drag, startPoint x: 137, startPoint y: 169, endPoint x: 204, endPoint y: 179, distance: 68.3
click at [204, 179] on textarea "Тісто готове Херабуна Megalodon 100г Мед; Тісто готове Херабуна Megalodon 100г …" at bounding box center [241, 177] width 211 height 27
paste textarea "херабуна-4"
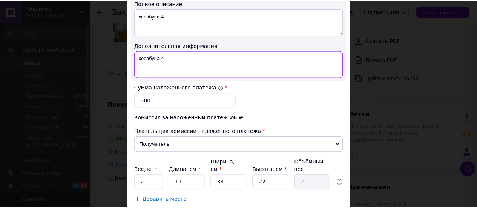
scroll to position [453, 0]
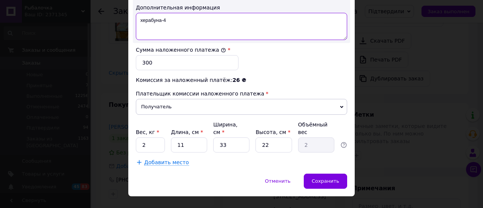
type textarea "херабуна-4"
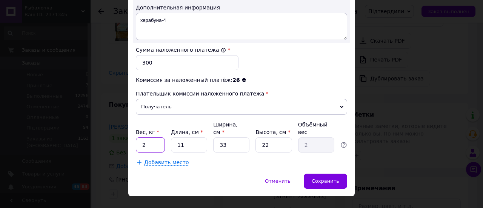
click at [144, 137] on input "2" at bounding box center [150, 144] width 29 height 15
type input "0.4"
click at [187, 137] on input "11" at bounding box center [189, 144] width 36 height 15
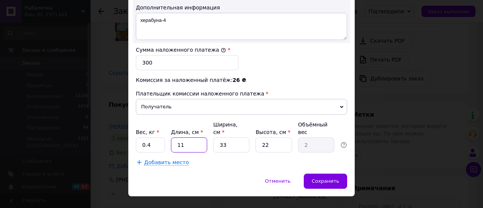
type input "4"
type input "0.73"
type input "4"
click at [311, 173] on div "Сохранить" at bounding box center [325, 180] width 43 height 15
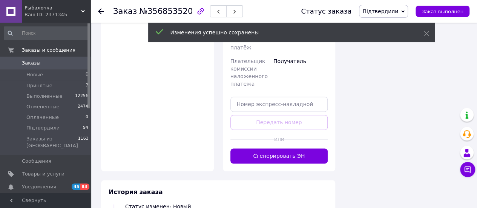
scroll to position [528, 0]
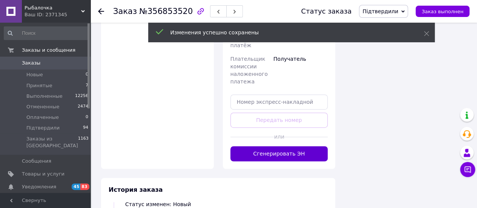
click at [303, 156] on button "Сгенерировать ЭН" at bounding box center [279, 153] width 98 height 15
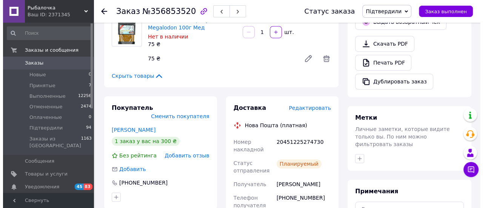
scroll to position [302, 0]
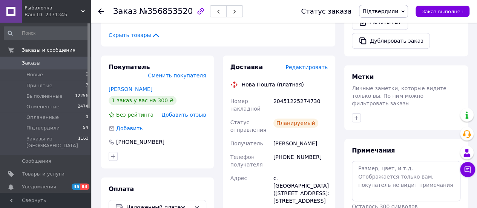
click at [308, 68] on span "Редактировать" at bounding box center [306, 67] width 42 height 6
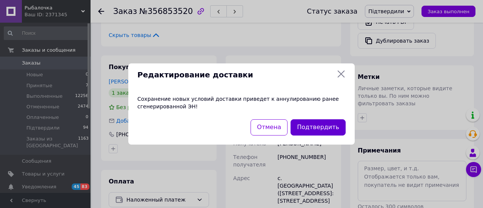
click at [320, 126] on button "Подтвердить" at bounding box center [317, 127] width 55 height 16
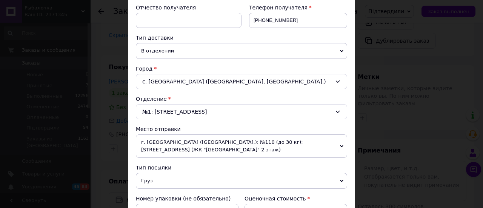
scroll to position [189, 0]
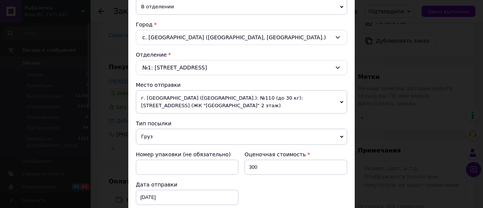
click at [186, 133] on span "Груз" at bounding box center [241, 137] width 211 height 16
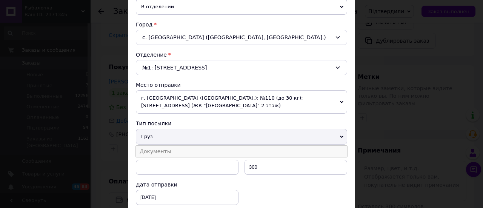
click at [176, 147] on li "Документы" at bounding box center [241, 151] width 211 height 11
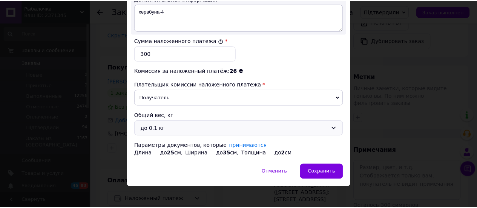
scroll to position [463, 0]
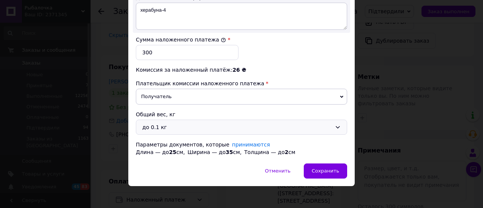
click at [183, 120] on div "до 0.1 кг" at bounding box center [241, 127] width 211 height 15
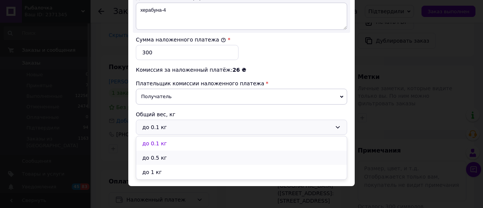
click at [170, 150] on li "до 0.5 кг" at bounding box center [241, 157] width 210 height 14
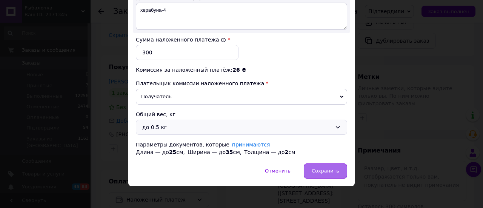
click at [325, 168] on span "Сохранить" at bounding box center [325, 171] width 28 height 6
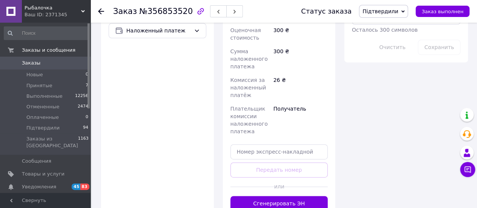
scroll to position [490, 0]
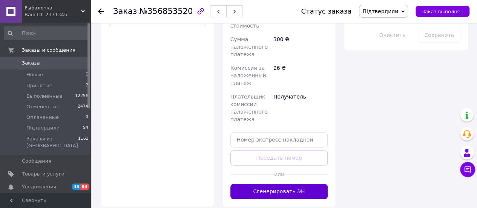
click at [256, 192] on button "Сгенерировать ЭН" at bounding box center [279, 191] width 98 height 15
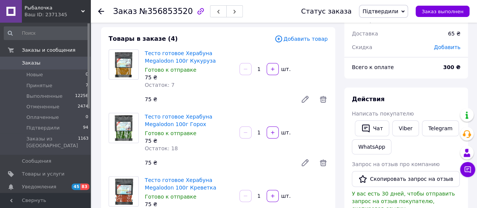
scroll to position [38, 0]
click at [226, 13] on button "button" at bounding box center [234, 11] width 17 height 12
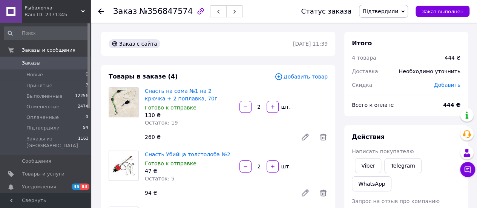
click at [54, 123] on li "Підтвердили 94" at bounding box center [46, 128] width 93 height 11
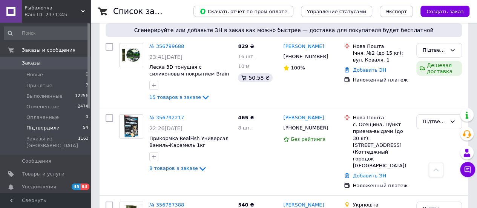
scroll to position [1358, 0]
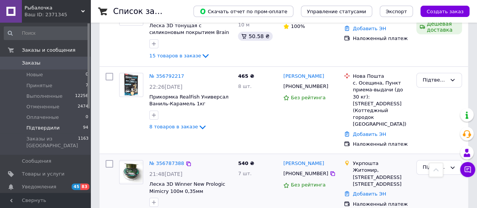
click at [164, 159] on div "№ 356787388" at bounding box center [167, 163] width 36 height 9
click at [166, 160] on link "№ 356787388" at bounding box center [166, 163] width 35 height 6
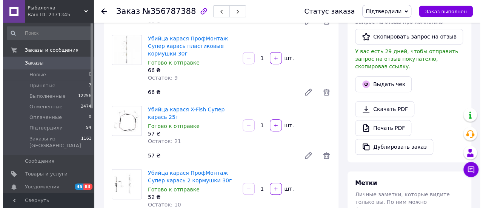
scroll to position [189, 0]
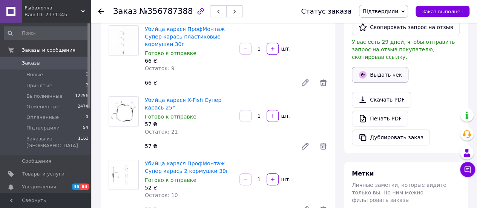
click at [378, 67] on button "Выдать чек" at bounding box center [380, 75] width 57 height 16
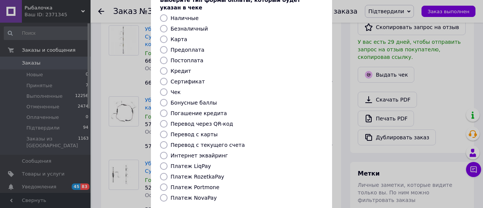
scroll to position [38, 0]
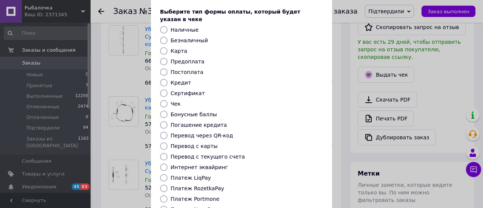
click at [192, 69] on label "Постоплата" at bounding box center [186, 72] width 33 height 6
click at [167, 68] on input "Постоплата" at bounding box center [164, 72] width 8 height 8
radio input "true"
click at [186, 37] on label "Безналичный" at bounding box center [188, 40] width 37 height 6
click at [167, 37] on input "Безналичный" at bounding box center [164, 41] width 8 height 8
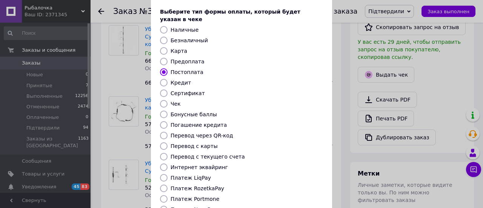
radio input "true"
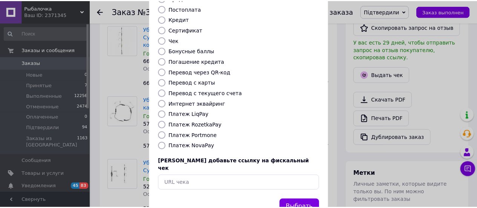
scroll to position [115, 0]
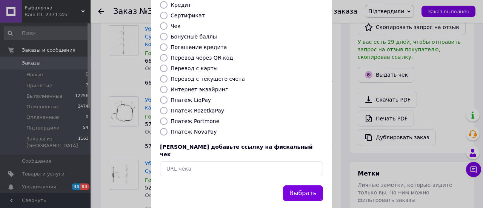
click at [305, 185] on button "Выбрать" at bounding box center [303, 193] width 40 height 16
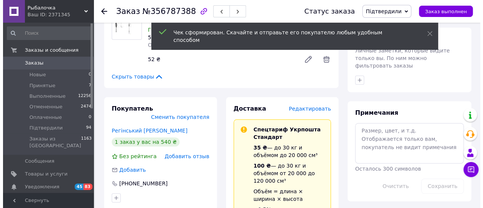
scroll to position [377, 0]
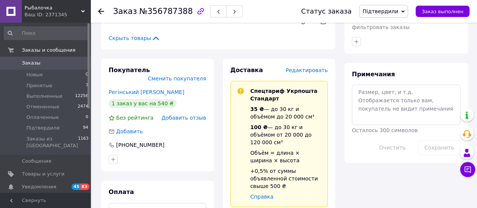
click at [321, 67] on span "Редактировать" at bounding box center [306, 70] width 42 height 6
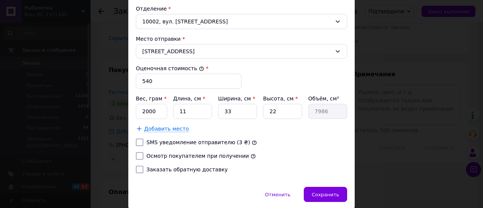
scroll to position [264, 0]
click at [155, 152] on label "Осмотр покупателем при получении" at bounding box center [197, 155] width 103 height 6
click at [143, 151] on input "Осмотр покупателем при получении" at bounding box center [140, 155] width 8 height 8
checkbox input "true"
click at [156, 166] on label "Заказать обратную доставку" at bounding box center [186, 169] width 81 height 6
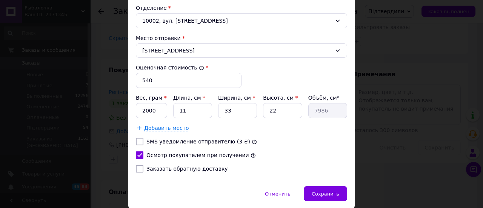
click at [143, 165] on input "Заказать обратную доставку" at bounding box center [140, 169] width 8 height 8
checkbox input "true"
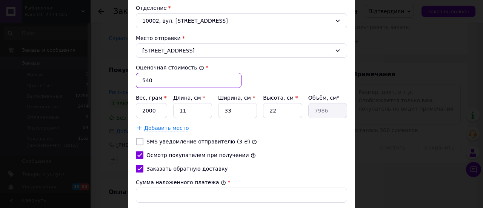
click at [161, 77] on input "540" at bounding box center [189, 80] width 106 height 15
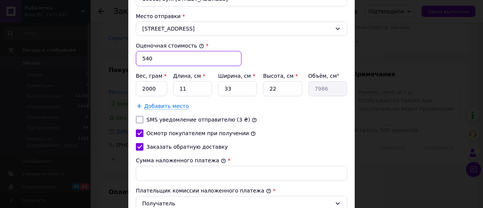
scroll to position [302, 0]
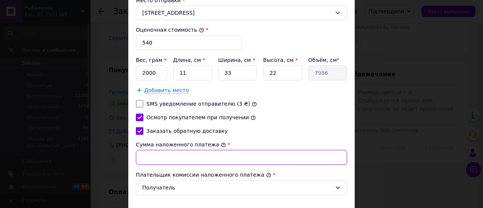
click at [152, 150] on input "Сумма наложенного платежа" at bounding box center [241, 157] width 211 height 15
paste input "540"
type input "540"
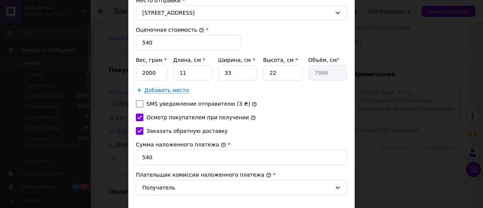
click at [283, 127] on div "Заказать обратную доставку" at bounding box center [241, 131] width 214 height 8
click at [160, 68] on input "2000" at bounding box center [151, 72] width 31 height 15
type input "307"
click at [203, 73] on input "11" at bounding box center [192, 72] width 39 height 15
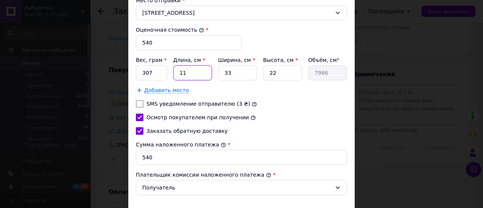
click at [203, 73] on input "11" at bounding box center [192, 72] width 39 height 15
type input "2"
type input "1452"
type input "25"
type input "18150"
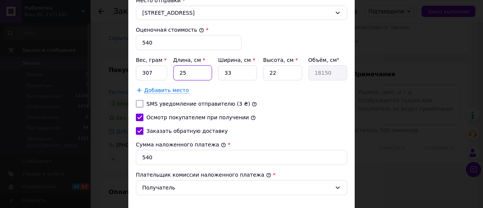
type input "25"
click at [247, 70] on input "33" at bounding box center [237, 72] width 39 height 15
type input "2"
type input "1100"
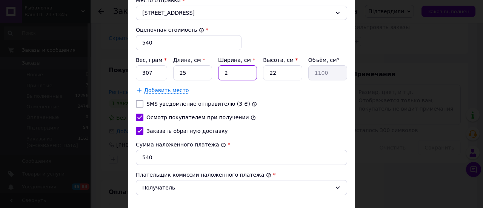
type input "28"
type input "15400"
type input "28"
click at [272, 70] on input "22" at bounding box center [282, 72] width 39 height 15
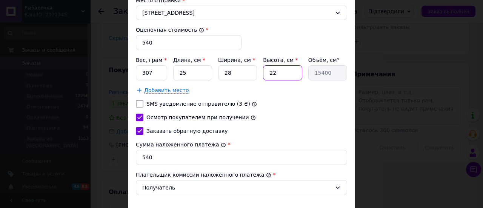
type input "6"
type input "4200"
type input "6"
click at [267, 127] on div "Заказать обратную доставку" at bounding box center [241, 131] width 214 height 8
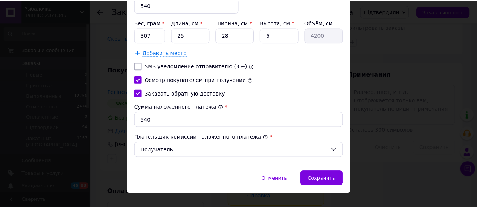
scroll to position [348, 0]
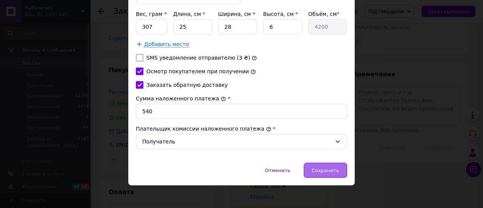
click at [318, 169] on span "Сохранить" at bounding box center [325, 170] width 28 height 6
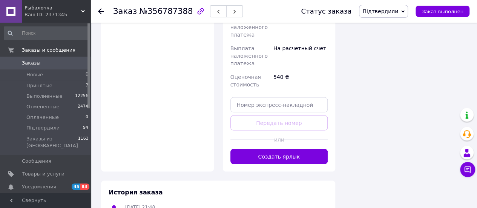
scroll to position [716, 0]
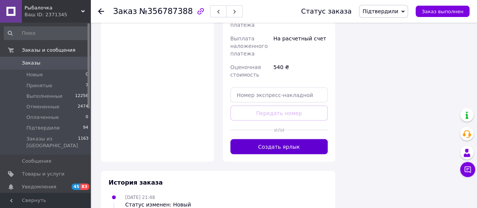
click at [299, 139] on button "Создать ярлык" at bounding box center [279, 146] width 98 height 15
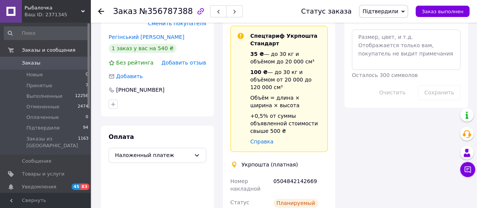
scroll to position [453, 0]
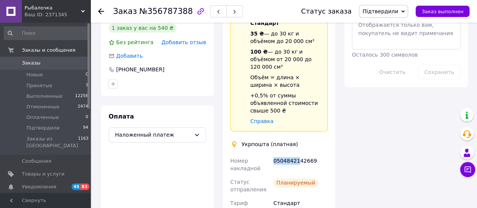
drag, startPoint x: 273, startPoint y: 148, endPoint x: 296, endPoint y: 150, distance: 22.7
click at [296, 154] on div "0504842142669" at bounding box center [300, 164] width 57 height 21
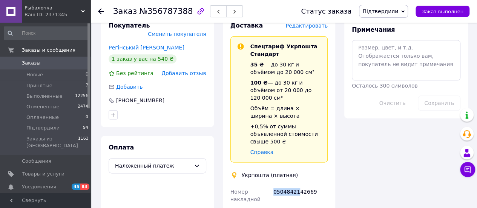
scroll to position [339, 0]
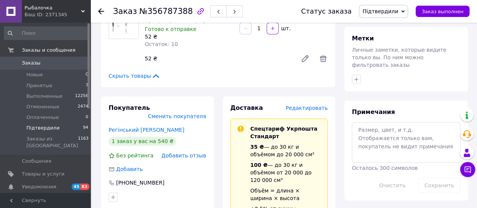
click at [43, 126] on span "Підтвердили" at bounding box center [42, 127] width 33 height 7
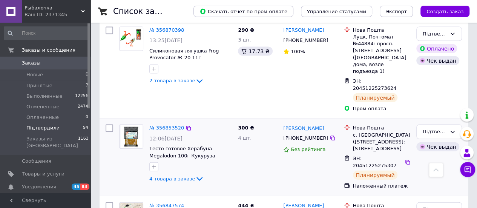
scroll to position [792, 0]
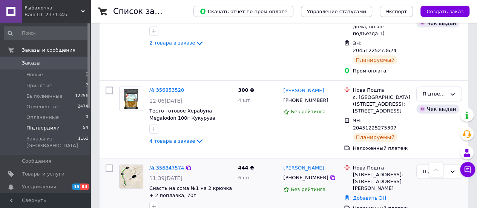
click at [171, 165] on link "№ 356847574" at bounding box center [166, 168] width 35 height 6
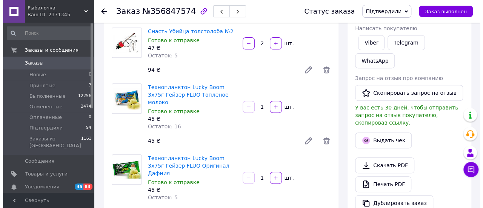
scroll to position [120, 0]
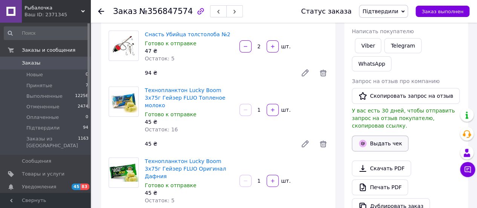
click at [387, 135] on button "Выдать чек" at bounding box center [380, 143] width 57 height 16
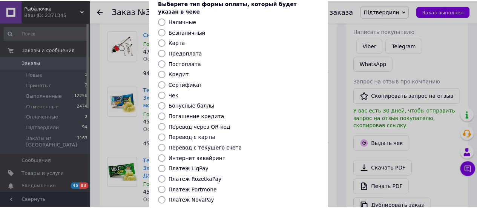
scroll to position [115, 0]
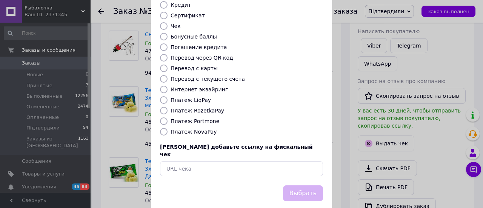
click at [196, 129] on label "Платеж NovaPay" at bounding box center [193, 132] width 46 height 6
click at [167, 128] on input "Платеж NovaPay" at bounding box center [164, 132] width 8 height 8
radio input "true"
click at [298, 185] on button "Выбрать" at bounding box center [303, 193] width 40 height 16
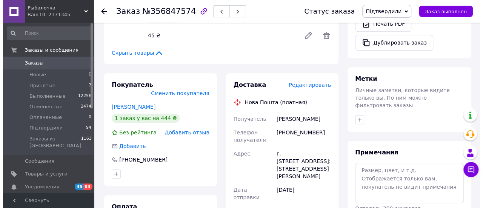
scroll to position [302, 0]
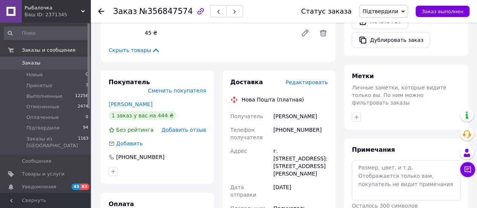
click at [311, 79] on span "Редактировать" at bounding box center [306, 82] width 42 height 6
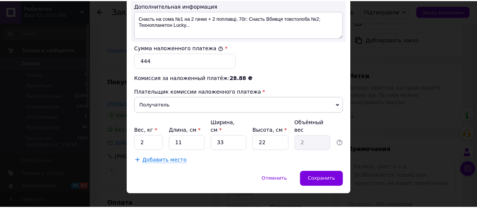
scroll to position [455, 0]
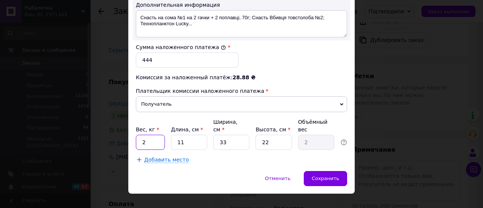
click at [155, 135] on input "2" at bounding box center [150, 142] width 29 height 15
type input "1"
click at [189, 135] on input "11" at bounding box center [189, 142] width 36 height 15
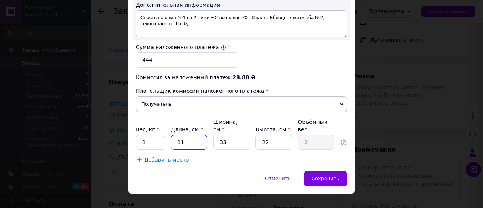
type input "3"
type input "0.54"
type input "35"
type input "6.35"
type input "35"
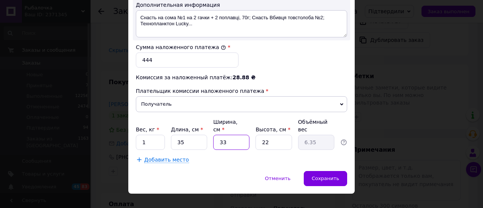
click at [243, 135] on input "33" at bounding box center [231, 142] width 36 height 15
type input "2"
type input "0.39"
type input "25"
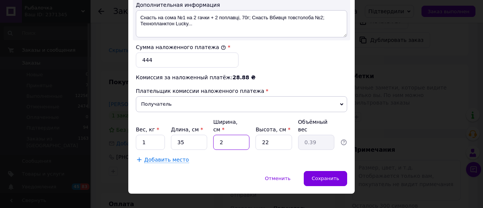
type input "4.81"
type input "25"
click at [274, 135] on input "22" at bounding box center [273, 142] width 36 height 15
type input "8"
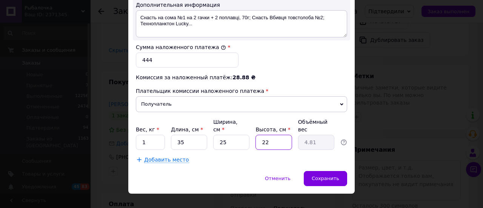
type input "1.75"
type input "8"
click at [311, 171] on div "Сохранить" at bounding box center [325, 178] width 43 height 15
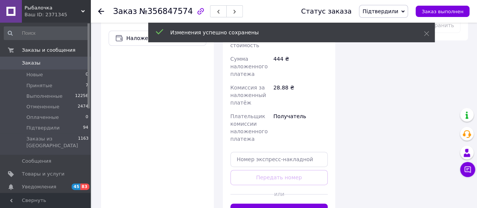
scroll to position [490, 0]
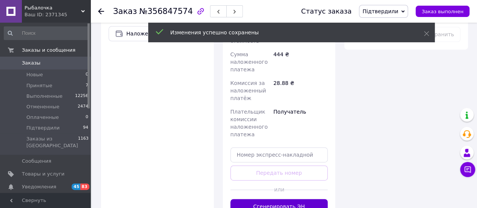
click at [294, 199] on button "Сгенерировать ЭН" at bounding box center [279, 206] width 98 height 15
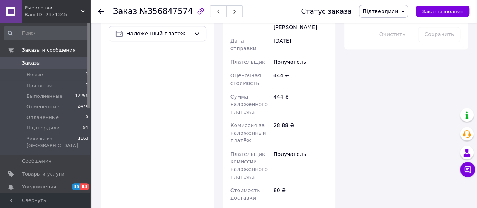
drag, startPoint x: 472, startPoint y: 89, endPoint x: 466, endPoint y: 89, distance: 6.0
click at [472, 89] on div "Итого 4 товара 444 ₴ Доставка 80 ₴ Скидка Добавить Всего к оплате 444 ₴ Действи…" at bounding box center [406, 13] width 133 height 945
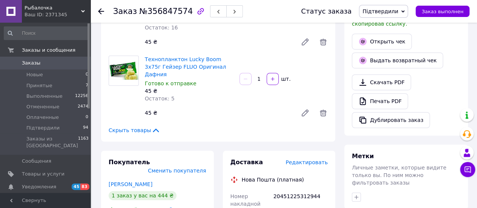
scroll to position [113, 0]
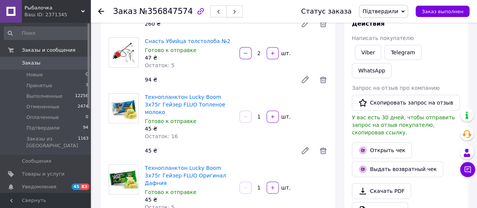
click at [229, 14] on button "button" at bounding box center [234, 11] width 17 height 12
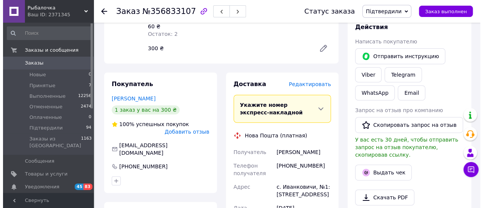
scroll to position [151, 0]
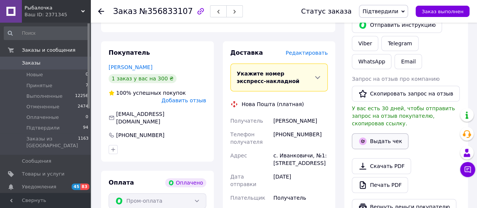
click at [378, 134] on button "Выдать чек" at bounding box center [380, 141] width 57 height 16
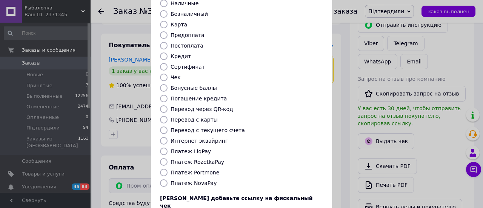
scroll to position [115, 0]
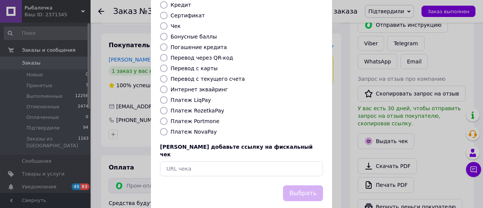
click at [192, 129] on label "Платеж NovaPay" at bounding box center [193, 132] width 46 height 6
click at [167, 128] on input "Платеж NovaPay" at bounding box center [164, 132] width 8 height 8
radio input "true"
click at [202, 107] on label "Платеж RozetkaPay" at bounding box center [197, 110] width 54 height 6
click at [167, 107] on input "Платеж RozetkaPay" at bounding box center [164, 111] width 8 height 8
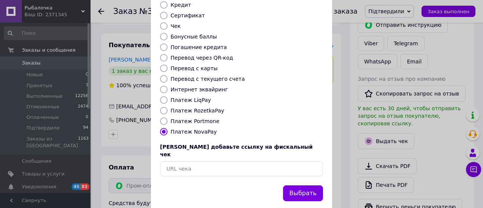
radio input "true"
click at [295, 185] on button "Выбрать" at bounding box center [303, 193] width 40 height 16
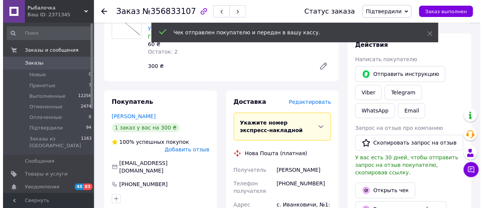
scroll to position [113, 0]
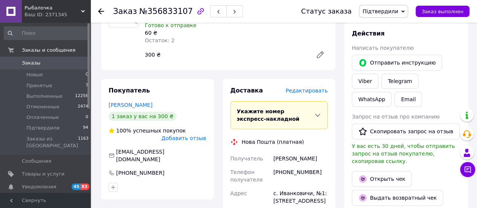
click at [298, 87] on span "Редактировать" at bounding box center [306, 90] width 42 height 6
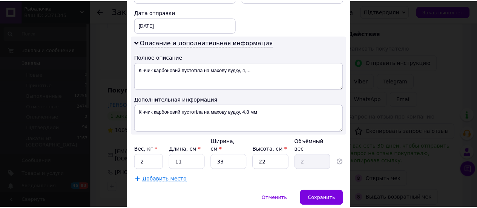
scroll to position [377, 0]
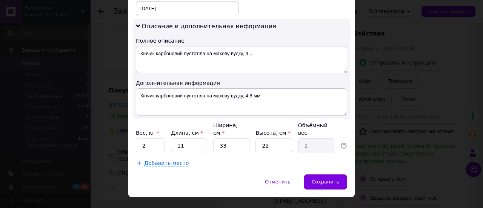
click at [380, 102] on div "× Редактирование доставки Способ доставки Нова Пошта (платная) Плательщик Получ…" at bounding box center [241, 104] width 483 height 208
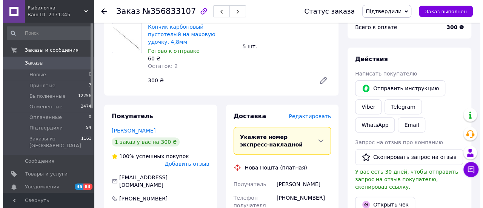
scroll to position [113, 0]
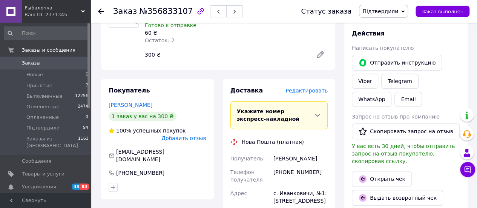
click at [305, 87] on span "Редактировать" at bounding box center [306, 90] width 42 height 6
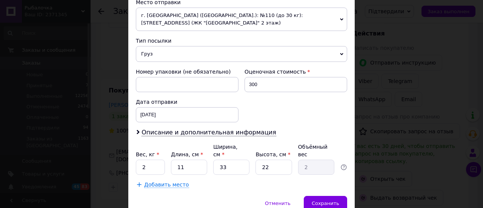
scroll to position [259, 0]
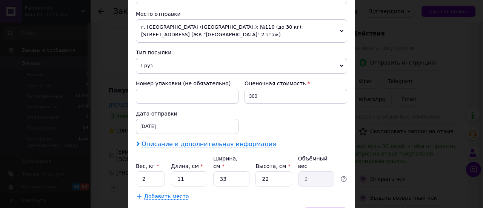
click at [202, 144] on span "Описание и дополнительная информация" at bounding box center [208, 144] width 135 height 8
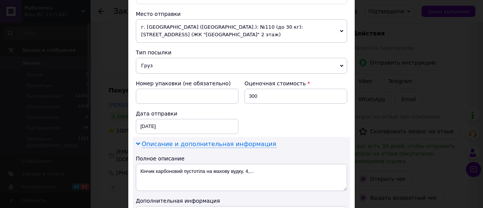
scroll to position [335, 0]
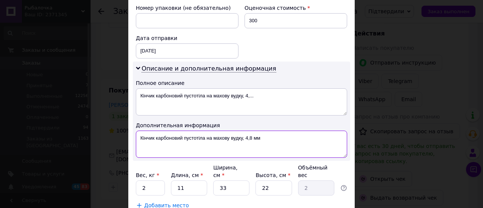
drag, startPoint x: 153, startPoint y: 135, endPoint x: 265, endPoint y: 134, distance: 112.0
click at [265, 134] on textarea "Кінчик карбоновий пустотіла на махову вудку, 4,8 мм" at bounding box center [241, 143] width 211 height 27
drag, startPoint x: 137, startPoint y: 138, endPoint x: 187, endPoint y: 140, distance: 49.8
click at [187, 140] on textarea "Кінчик пустий-5" at bounding box center [241, 143] width 211 height 27
type textarea "Кінчик пустий-5"
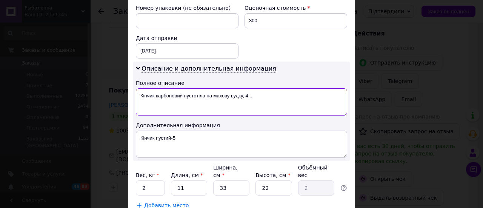
drag, startPoint x: 137, startPoint y: 93, endPoint x: 265, endPoint y: 103, distance: 128.2
click at [265, 103] on textarea "Кінчик карбоновий пустотіла на махову вудку, 4,..." at bounding box center [241, 101] width 211 height 27
paste textarea "устий-5"
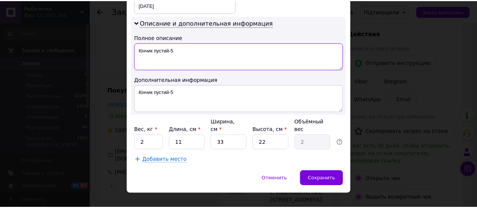
scroll to position [381, 0]
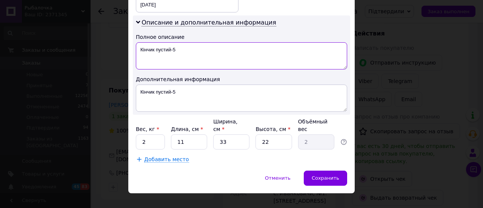
type textarea "Кінчик пустий-5"
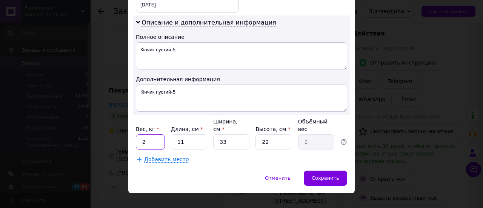
click at [152, 134] on input "2" at bounding box center [150, 141] width 29 height 15
type input "0.4"
click at [191, 134] on input "11" at bounding box center [189, 141] width 36 height 15
type input "111"
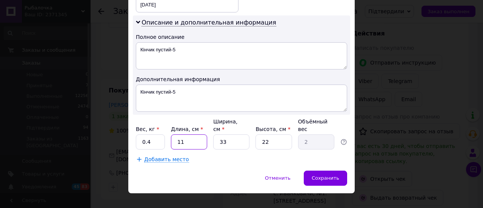
type input "20.15"
type input "111"
click at [227, 134] on input "33" at bounding box center [231, 141] width 36 height 15
type input "1"
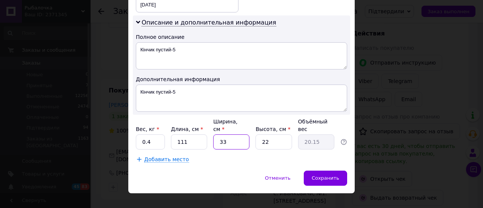
type input "0.61"
type input "11"
type input "6.72"
type input "11"
click at [275, 134] on input "22" at bounding box center [273, 141] width 36 height 15
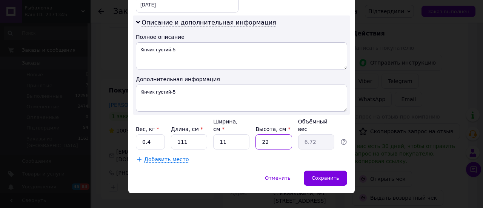
click at [275, 134] on input "22" at bounding box center [273, 141] width 36 height 15
type input "6"
type input "1.83"
type input "6"
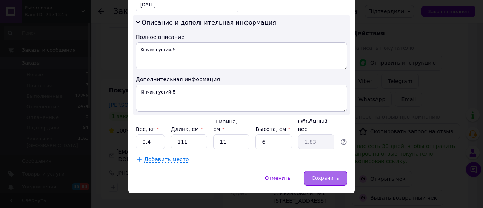
click at [319, 175] on span "Сохранить" at bounding box center [325, 178] width 28 height 6
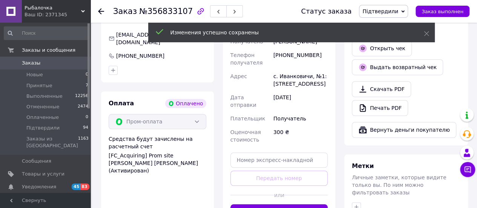
scroll to position [302, 0]
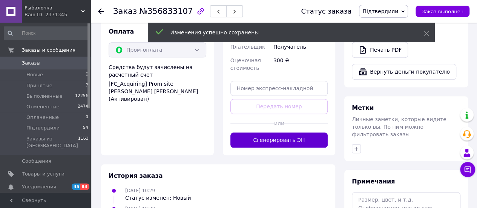
click at [305, 132] on button "Сгенерировать ЭН" at bounding box center [279, 139] width 98 height 15
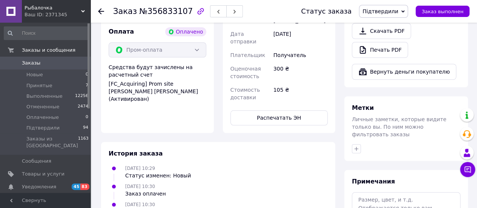
click at [227, 13] on button "button" at bounding box center [234, 11] width 17 height 12
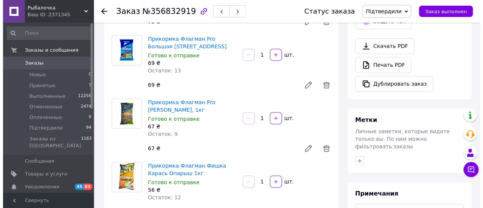
scroll to position [189, 0]
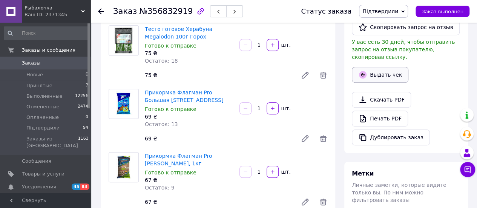
click at [383, 67] on button "Выдать чек" at bounding box center [380, 75] width 57 height 16
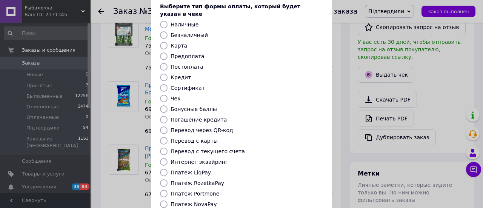
scroll to position [113, 0]
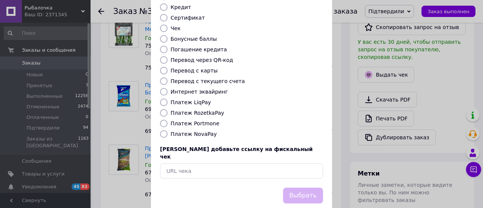
click at [206, 131] on label "Платеж NovaPay" at bounding box center [193, 134] width 46 height 6
click at [167, 130] on input "Платеж NovaPay" at bounding box center [164, 134] width 8 height 8
radio input "true"
click at [297, 187] on button "Выбрать" at bounding box center [303, 195] width 40 height 16
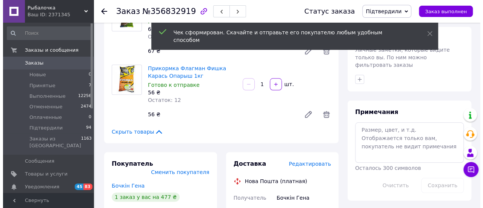
scroll to position [415, 0]
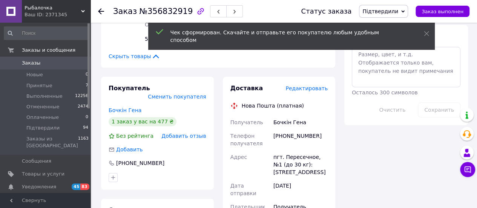
click at [318, 85] on span "Редактировать" at bounding box center [306, 88] width 42 height 6
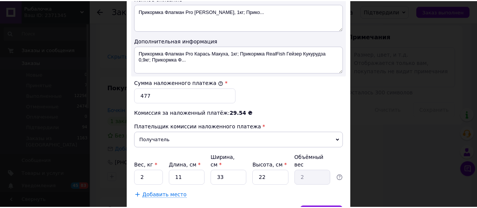
scroll to position [453, 0]
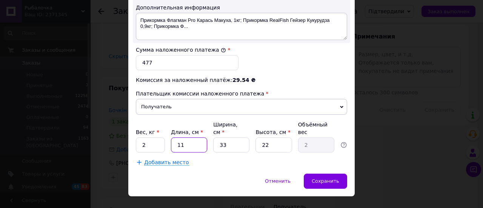
click at [197, 137] on input "11" at bounding box center [189, 144] width 36 height 15
type input "3"
type input "0.54"
type input "35"
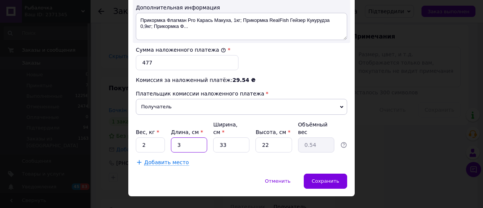
type input "6.35"
type input "35"
click at [220, 137] on input "33" at bounding box center [231, 144] width 36 height 15
type input "2"
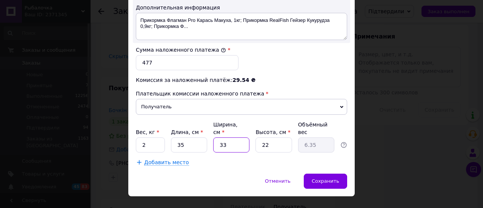
type input "0.39"
type input "25"
type input "4.81"
type input "25"
click at [266, 137] on input "22" at bounding box center [273, 144] width 36 height 15
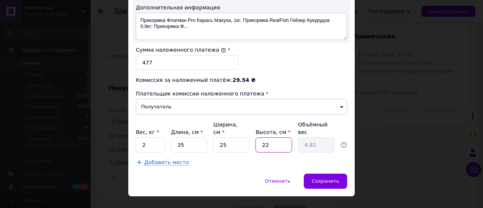
click at [266, 137] on input "22" at bounding box center [273, 144] width 36 height 15
type input "9"
type input "1.97"
type input "9"
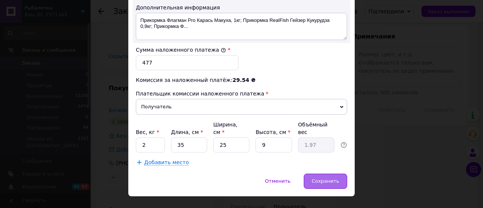
click at [315, 178] on span "Сохранить" at bounding box center [325, 181] width 28 height 6
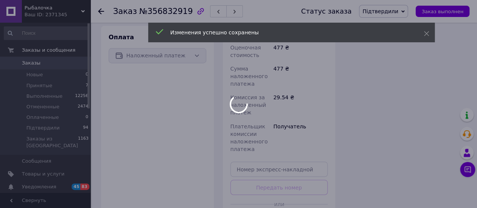
scroll to position [603, 0]
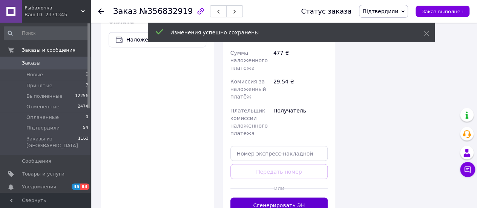
click at [298, 197] on button "Сгенерировать ЭН" at bounding box center [279, 204] width 98 height 15
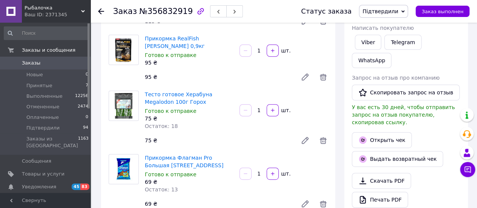
scroll to position [113, 0]
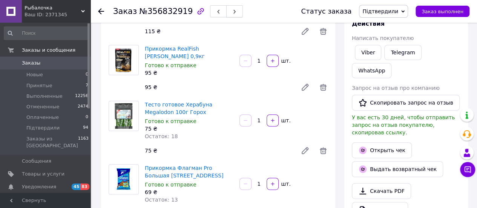
click at [226, 15] on button "button" at bounding box center [234, 11] width 17 height 12
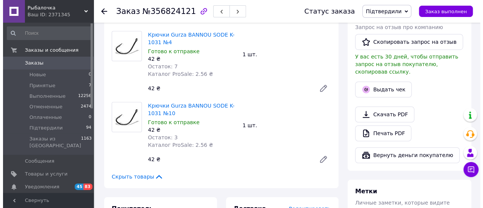
scroll to position [226, 0]
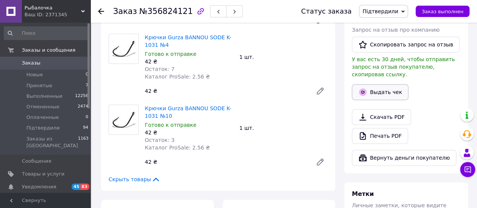
click at [370, 85] on button "Выдать чек" at bounding box center [380, 92] width 57 height 16
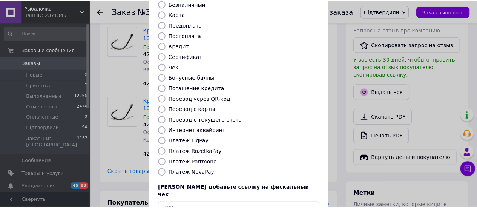
scroll to position [113, 0]
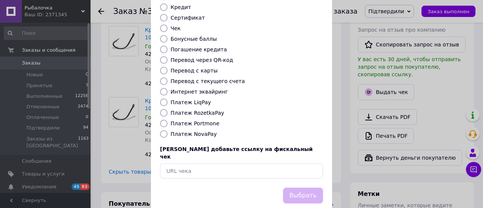
click at [200, 110] on label "Платеж RozetkaPay" at bounding box center [197, 113] width 54 height 6
click at [167, 109] on input "Платеж RozetkaPay" at bounding box center [164, 113] width 8 height 8
radio input "true"
click at [297, 187] on button "Выбрать" at bounding box center [303, 195] width 40 height 16
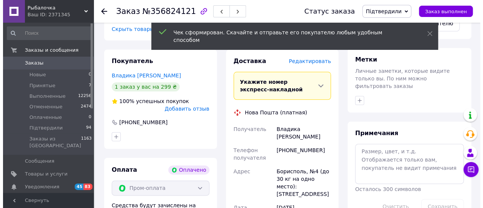
scroll to position [377, 0]
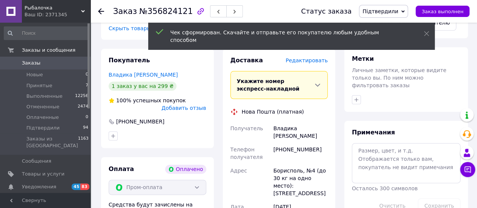
click at [309, 57] on span "Редактировать" at bounding box center [306, 60] width 42 height 6
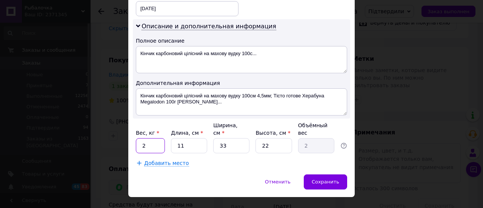
click at [154, 141] on input "2" at bounding box center [150, 145] width 29 height 15
type input "1"
click at [189, 138] on input "11" at bounding box center [189, 145] width 36 height 15
type input "111"
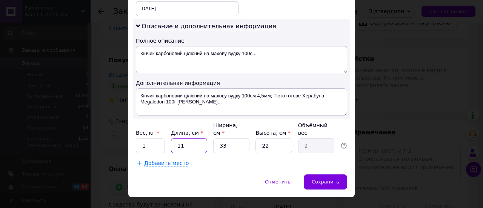
type input "20.15"
type input "111"
click at [222, 138] on input "33" at bounding box center [231, 145] width 36 height 15
type input "1"
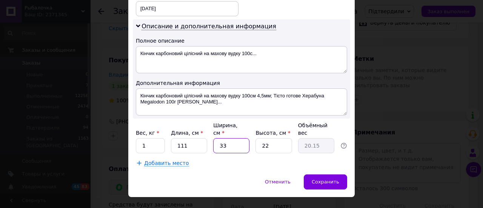
type input "0.61"
type input "11"
type input "6.72"
type input "11"
click at [262, 138] on input "22" at bounding box center [273, 145] width 36 height 15
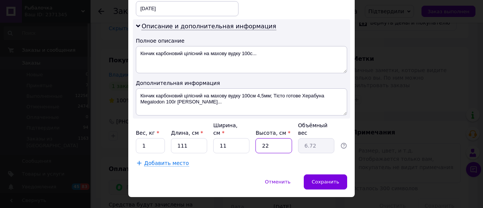
click at [262, 138] on input "22" at bounding box center [273, 145] width 36 height 15
type input "6"
type input "1.83"
type input "6"
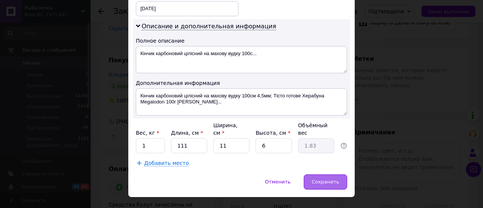
click at [326, 174] on div "Сохранить" at bounding box center [325, 181] width 43 height 15
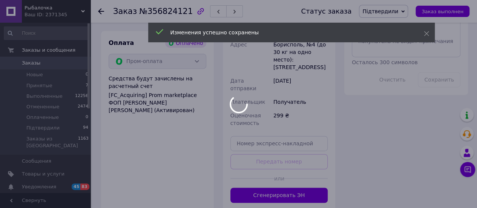
scroll to position [528, 0]
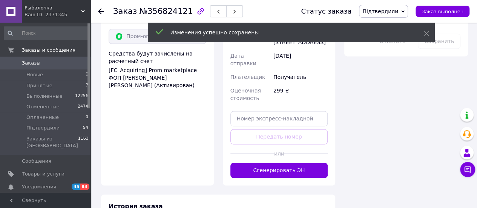
click at [311, 163] on button "Сгенерировать ЭН" at bounding box center [279, 170] width 98 height 15
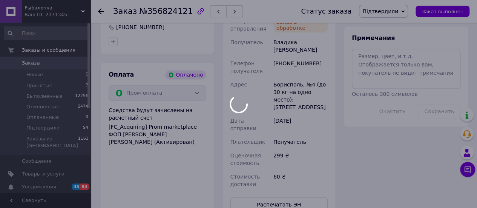
scroll to position [415, 0]
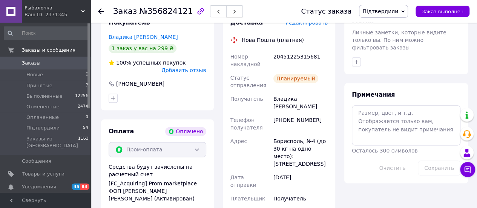
click at [232, 12] on icon "button" at bounding box center [234, 11] width 5 height 5
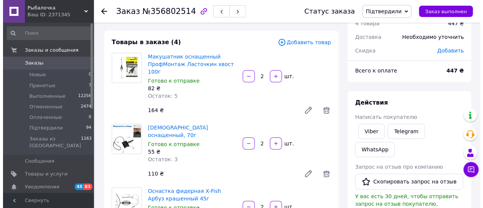
scroll to position [113, 0]
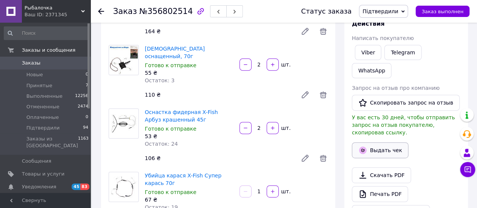
click at [401, 142] on button "Выдать чек" at bounding box center [380, 150] width 57 height 16
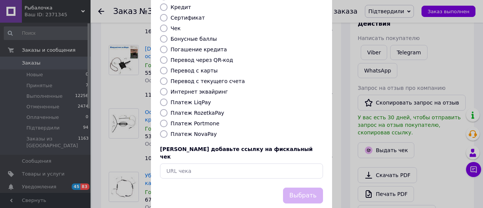
click at [205, 131] on label "Платеж NovaPay" at bounding box center [193, 134] width 46 height 6
click at [167, 130] on input "Платеж NovaPay" at bounding box center [164, 134] width 8 height 8
radio input "true"
click at [295, 187] on button "Выбрать" at bounding box center [303, 195] width 40 height 16
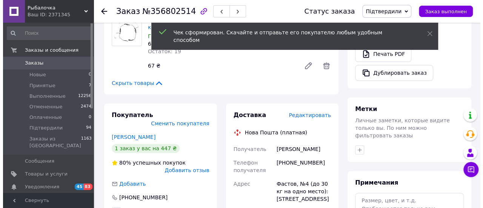
scroll to position [302, 0]
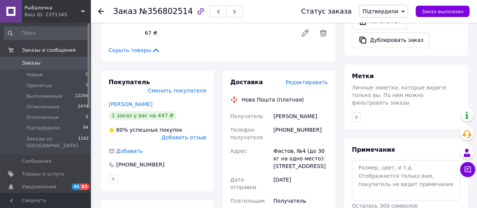
click at [313, 79] on span "Редактировать" at bounding box center [306, 82] width 42 height 6
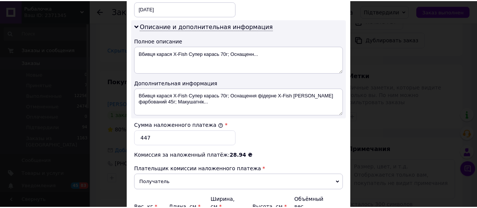
scroll to position [453, 0]
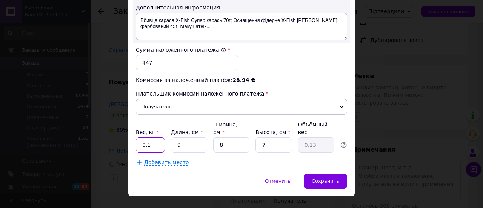
drag, startPoint x: 150, startPoint y: 135, endPoint x: 137, endPoint y: 135, distance: 13.6
click at [137, 137] on input "0.1" at bounding box center [150, 144] width 29 height 15
type input "1"
click at [182, 137] on input "9" at bounding box center [189, 144] width 36 height 15
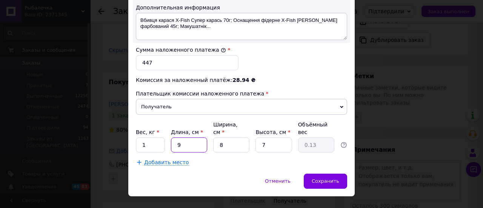
type input "3"
type input "0.1"
type input "33"
type input "0.46"
type input "33"
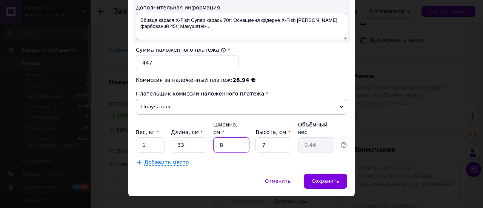
click at [230, 137] on input "8" at bounding box center [231, 144] width 36 height 15
type input "2"
type input "0.12"
type input "23"
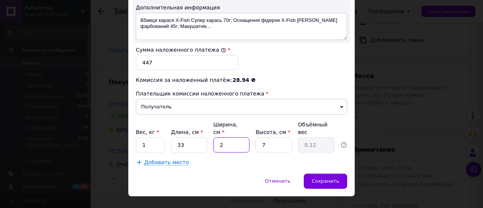
type input "1.33"
type input "23"
click at [268, 137] on input "7" at bounding box center [273, 144] width 36 height 15
type input "5"
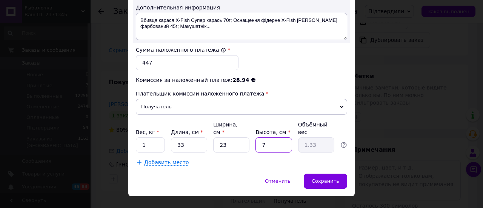
type input "0.95"
type input "5"
click at [235, 158] on div "Добавить место" at bounding box center [241, 162] width 211 height 8
click at [322, 178] on span "Сохранить" at bounding box center [325, 181] width 28 height 6
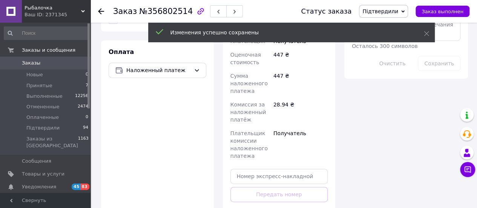
scroll to position [490, 0]
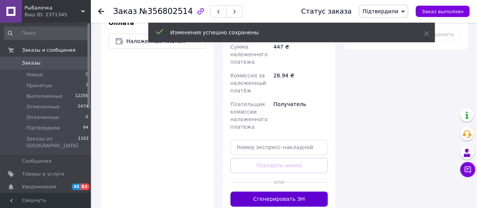
click at [307, 191] on button "Сгенерировать ЭН" at bounding box center [279, 198] width 98 height 15
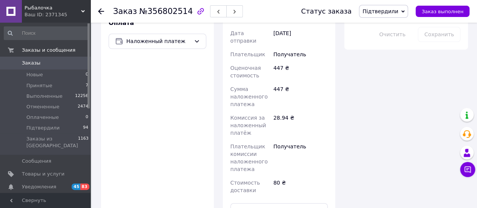
scroll to position [415, 0]
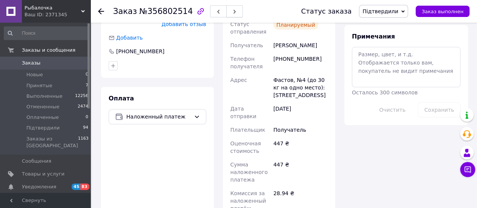
click at [227, 15] on button "button" at bounding box center [234, 11] width 17 height 12
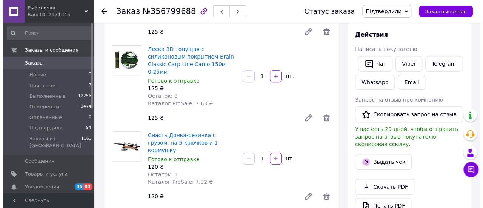
scroll to position [151, 0]
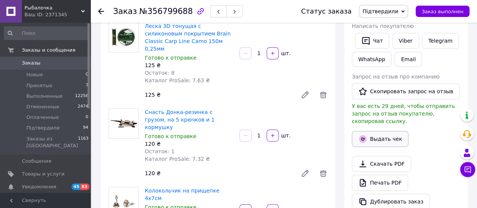
click at [374, 131] on button "Выдать чек" at bounding box center [380, 139] width 57 height 16
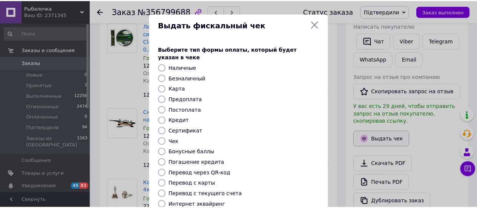
scroll to position [115, 0]
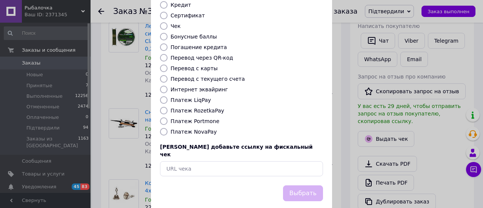
click at [191, 129] on label "Платеж NovaPay" at bounding box center [193, 132] width 46 height 6
click at [167, 128] on input "Платеж NovaPay" at bounding box center [164, 132] width 8 height 8
radio input "true"
click at [296, 185] on button "Выбрать" at bounding box center [303, 193] width 40 height 16
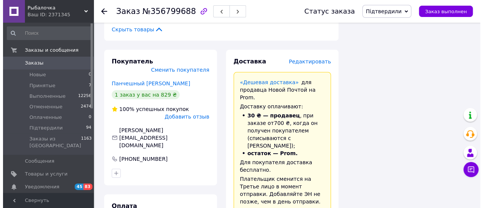
scroll to position [1094, 0]
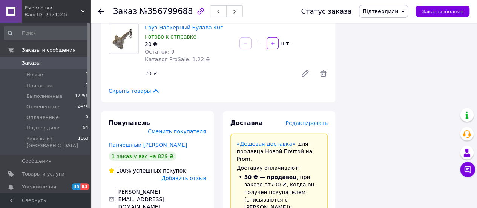
click at [313, 120] on span "Редактировать" at bounding box center [306, 123] width 42 height 6
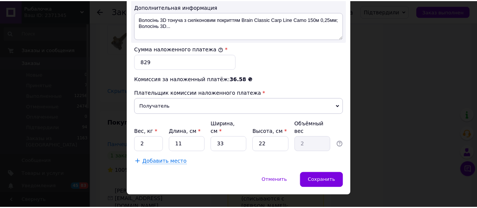
scroll to position [455, 0]
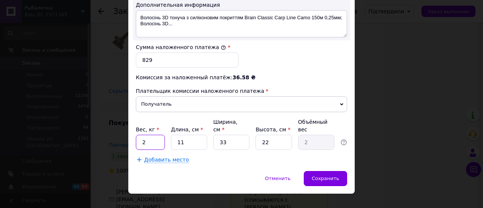
click at [154, 135] on input "2" at bounding box center [150, 142] width 29 height 15
type input "1"
click at [193, 135] on input "11" at bounding box center [189, 142] width 36 height 15
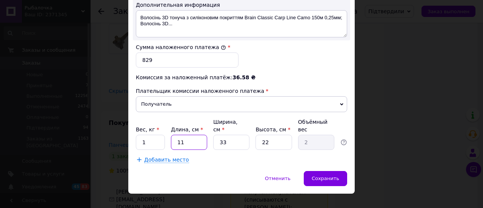
type input "9"
type input "1.63"
type input "9"
click at [330, 175] on span "Сохранить" at bounding box center [325, 178] width 28 height 6
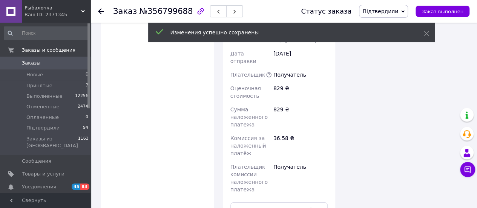
scroll to position [1433, 0]
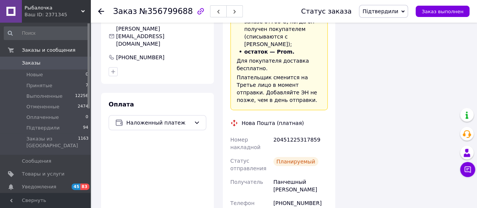
scroll to position [1244, 0]
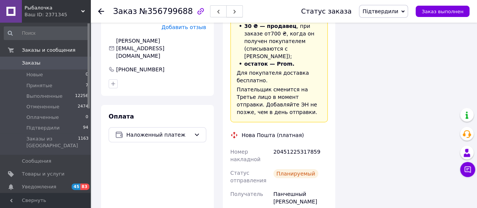
click at [226, 14] on button "button" at bounding box center [234, 11] width 17 height 12
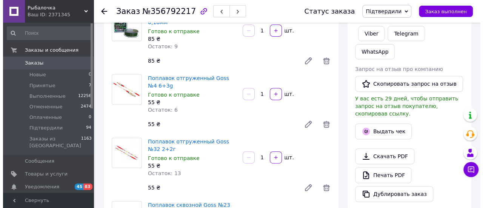
scroll to position [113, 0]
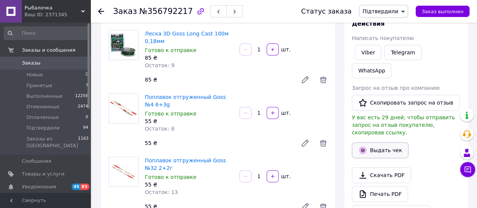
click at [377, 142] on button "Выдать чек" at bounding box center [380, 150] width 57 height 16
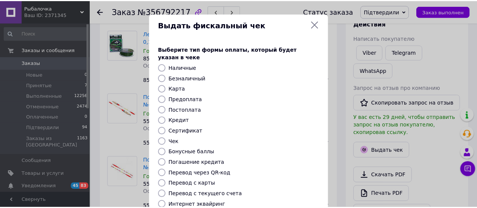
scroll to position [115, 0]
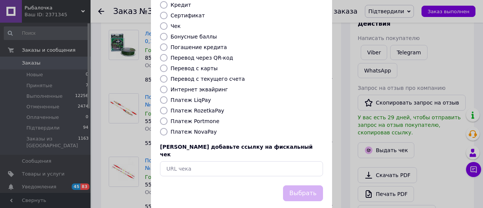
click at [202, 128] on div "Платеж NovaPay" at bounding box center [246, 132] width 155 height 8
click at [203, 129] on label "Платеж NovaPay" at bounding box center [193, 132] width 46 height 6
click at [167, 128] on input "Платеж NovaPay" at bounding box center [164, 132] width 8 height 8
radio input "true"
click at [299, 185] on button "Выбрать" at bounding box center [303, 193] width 40 height 16
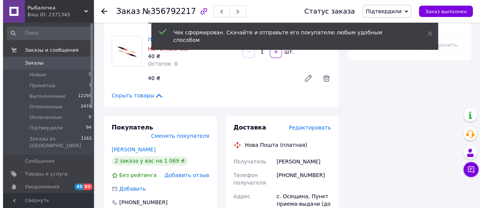
scroll to position [490, 0]
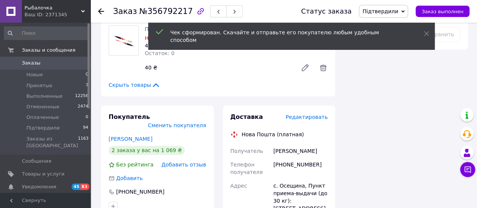
click at [308, 114] on span "Редактировать" at bounding box center [306, 117] width 42 height 6
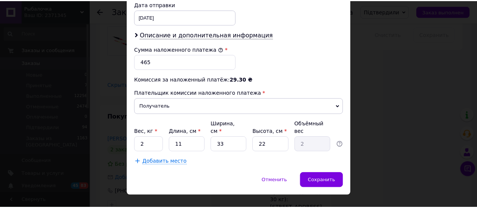
scroll to position [379, 0]
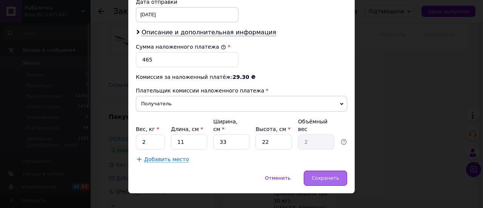
click at [316, 175] on span "Сохранить" at bounding box center [325, 178] width 28 height 6
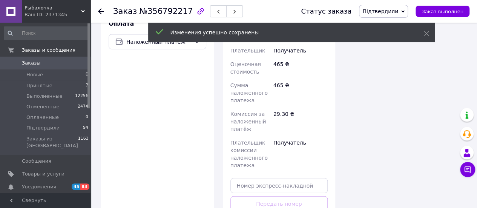
scroll to position [716, 0]
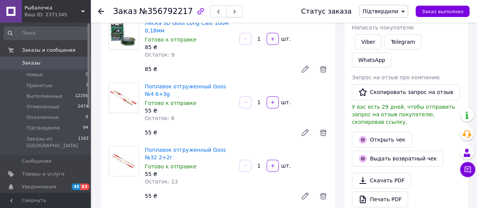
scroll to position [113, 0]
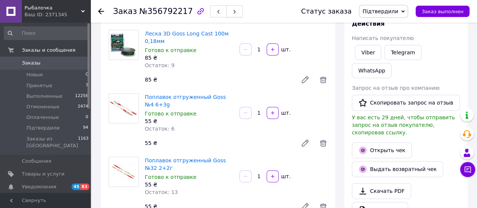
click at [232, 13] on icon "button" at bounding box center [234, 11] width 5 height 5
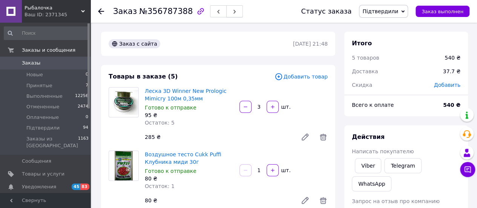
click at [226, 15] on button "button" at bounding box center [234, 11] width 17 height 12
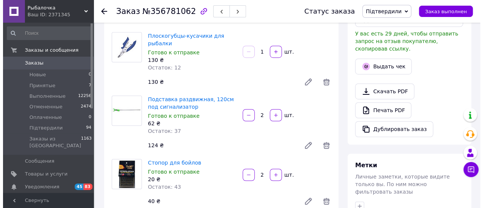
scroll to position [189, 0]
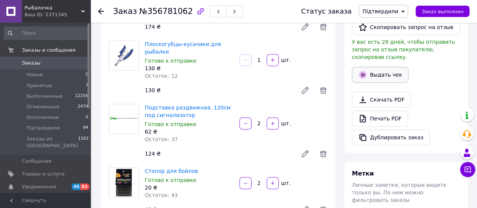
click at [376, 67] on button "Выдать чек" at bounding box center [380, 75] width 57 height 16
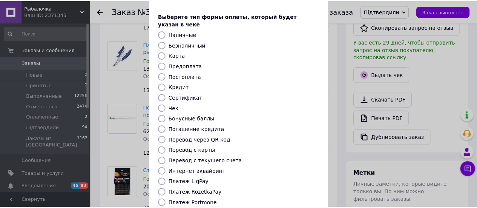
scroll to position [113, 0]
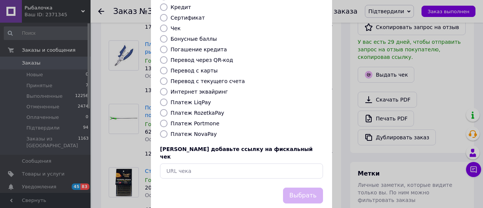
click at [205, 131] on label "Платеж NovaPay" at bounding box center [193, 134] width 46 height 6
click at [167, 130] on input "Платеж NovaPay" at bounding box center [164, 134] width 8 height 8
radio input "true"
click at [297, 187] on button "Выбрать" at bounding box center [303, 195] width 40 height 16
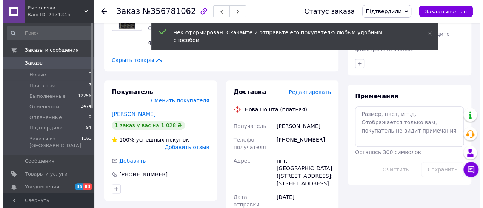
scroll to position [377, 0]
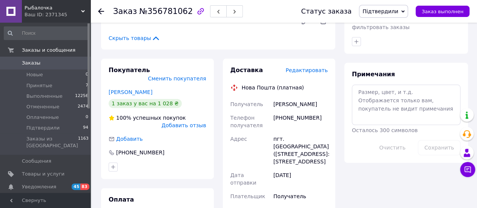
click at [313, 67] on span "Редактировать" at bounding box center [306, 70] width 42 height 6
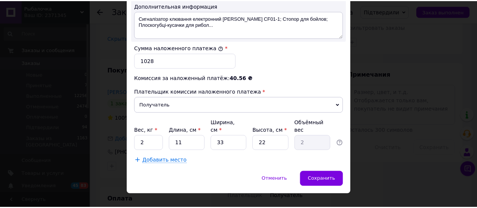
scroll to position [455, 0]
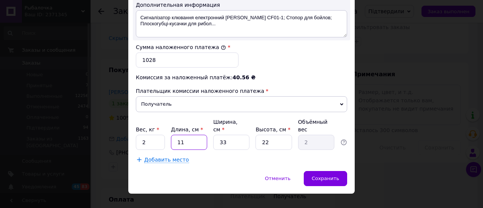
click at [189, 135] on input "11" at bounding box center [189, 142] width 36 height 15
type input "1"
type input "0.18"
type input "11"
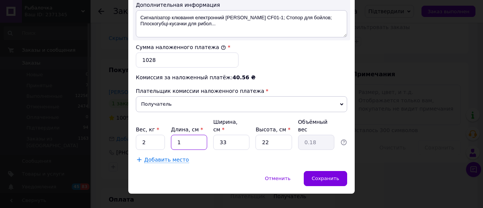
type input "2"
click at [199, 135] on input "11" at bounding box center [189, 142] width 36 height 15
type input "1"
type input "0.18"
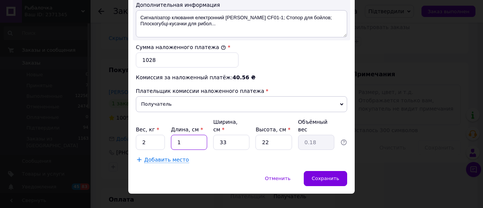
type input "12"
type input "2.18"
type input "120"
click at [237, 135] on input "33" at bounding box center [231, 142] width 36 height 15
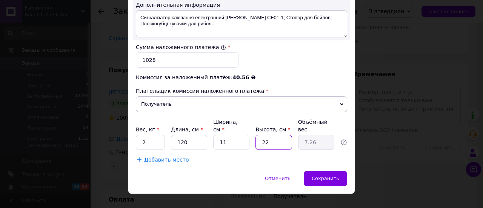
click at [273, 135] on input "22" at bounding box center [273, 142] width 36 height 15
click at [161, 135] on input "2" at bounding box center [150, 142] width 29 height 15
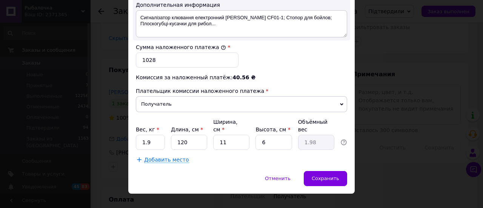
click at [327, 175] on span "Сохранить" at bounding box center [325, 178] width 28 height 6
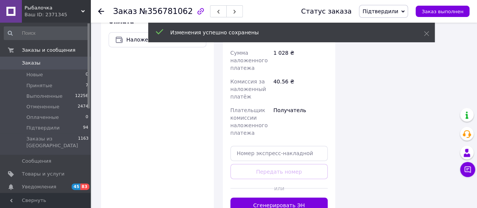
scroll to position [566, 0]
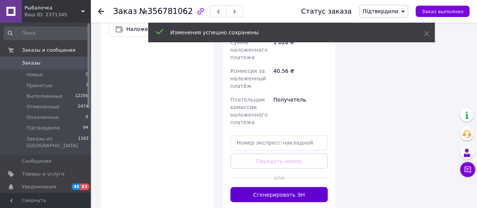
click at [304, 187] on button "Сгенерировать ЭН" at bounding box center [279, 194] width 98 height 15
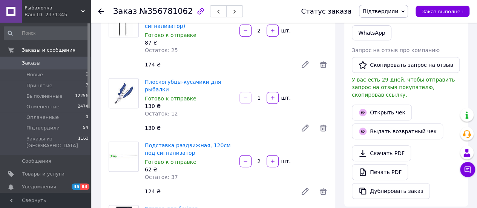
scroll to position [0, 0]
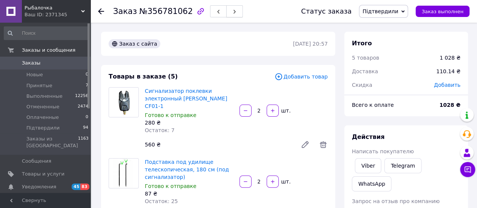
click at [227, 12] on button "button" at bounding box center [234, 11] width 17 height 12
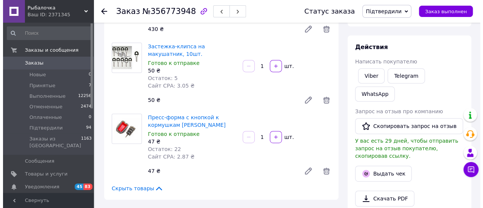
scroll to position [113, 0]
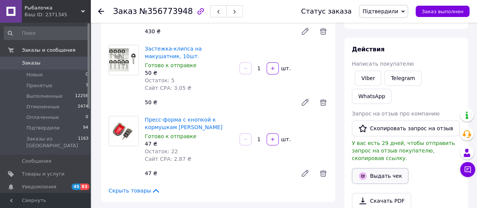
click at [362, 168] on button "Выдать чек" at bounding box center [380, 176] width 57 height 16
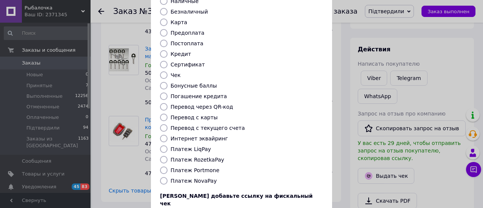
scroll to position [115, 0]
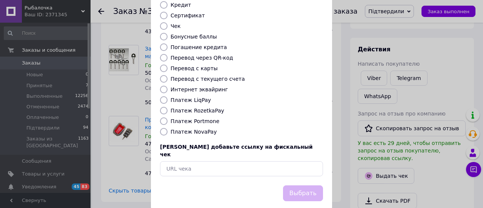
click at [199, 129] on label "Платеж NovaPay" at bounding box center [193, 132] width 46 height 6
click at [167, 128] on input "Платеж NovaPay" at bounding box center [164, 132] width 8 height 8
click at [291, 185] on button "Выбрать" at bounding box center [303, 193] width 40 height 16
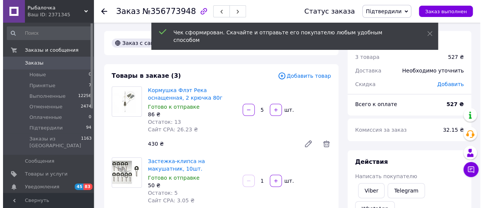
scroll to position [0, 0]
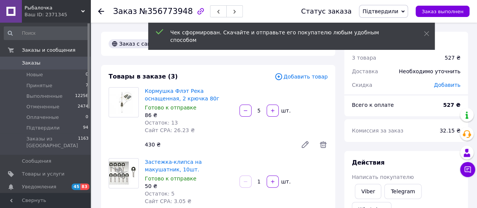
click at [304, 77] on span "Добавить товар" at bounding box center [301, 76] width 53 height 8
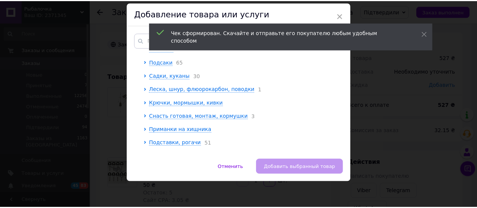
scroll to position [75, 0]
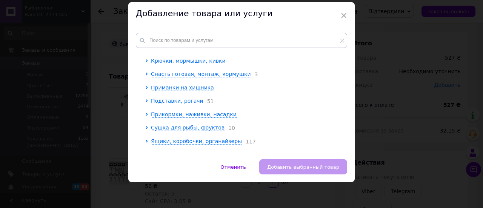
click at [370, 99] on div "× Добавление товара или услуги Корневая группа Удилища Катушки 179 Подсаки 65 С…" at bounding box center [241, 104] width 483 height 208
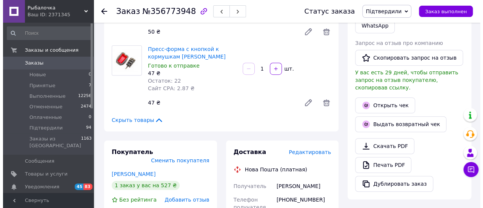
scroll to position [226, 0]
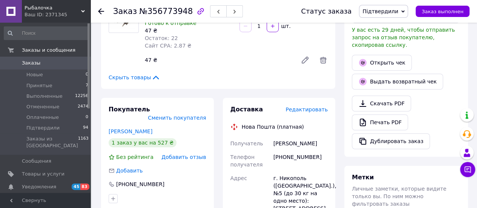
click at [319, 110] on span "Редактировать" at bounding box center [306, 109] width 42 height 6
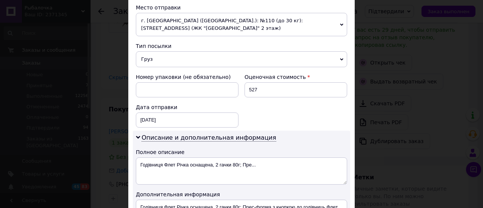
scroll to position [302, 0]
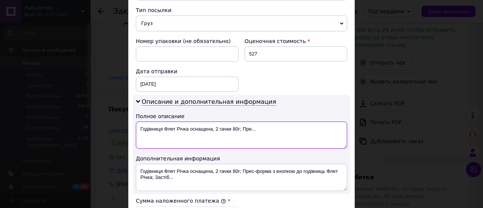
drag, startPoint x: 138, startPoint y: 126, endPoint x: 284, endPoint y: 130, distance: 145.6
click at [284, 130] on textarea "Годівниця Флет Річка оснащена, 2 гачки 80г; Пре..." at bounding box center [241, 134] width 211 height 27
drag, startPoint x: 139, startPoint y: 129, endPoint x: 197, endPoint y: 130, distance: 58.5
click at [197, 130] on textarea "річка80 форма кліпса" at bounding box center [241, 134] width 211 height 27
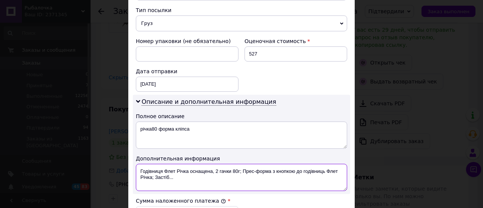
drag, startPoint x: 139, startPoint y: 168, endPoint x: 185, endPoint y: 176, distance: 46.7
click at [185, 176] on textarea "Годівниця Флет Річка оснащена, 2 гачки 80г; Прес-форма з кнопкою до годівниць Ф…" at bounding box center [241, 177] width 211 height 27
paste textarea "річка80 форма кліпса"
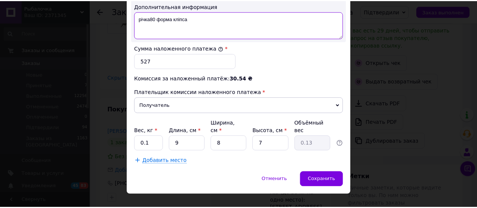
scroll to position [455, 0]
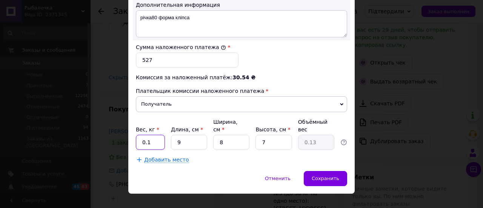
click at [153, 135] on input "0.1" at bounding box center [150, 142] width 29 height 15
click at [183, 135] on input "9" at bounding box center [189, 142] width 36 height 15
click at [232, 135] on input "8" at bounding box center [231, 142] width 36 height 15
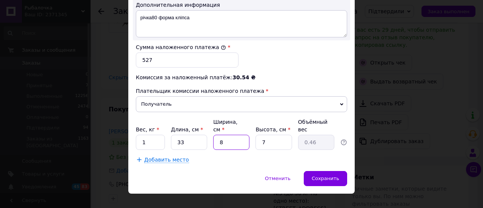
click at [232, 135] on input "8" at bounding box center [231, 142] width 36 height 15
click at [267, 135] on input "7" at bounding box center [273, 142] width 36 height 15
click at [322, 175] on span "Сохранить" at bounding box center [325, 178] width 28 height 6
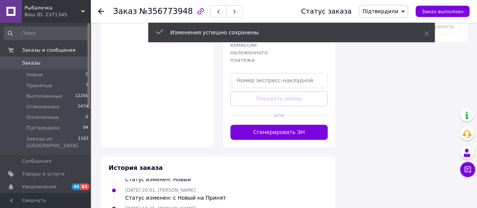
scroll to position [566, 0]
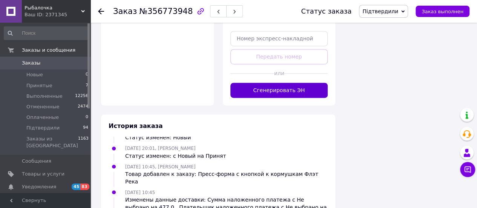
click at [304, 91] on button "Сгенерировать ЭН" at bounding box center [279, 90] width 98 height 15
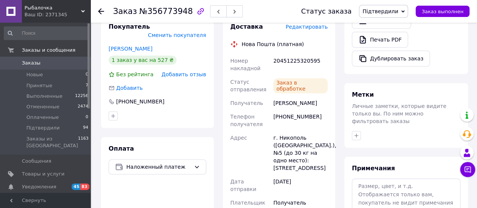
scroll to position [302, 0]
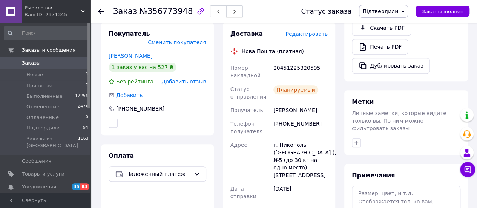
click at [233, 13] on use "button" at bounding box center [234, 12] width 2 height 4
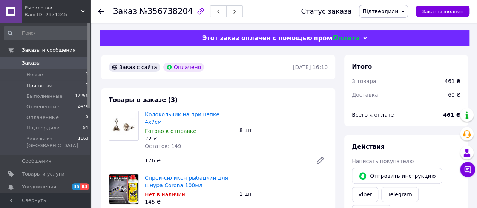
click at [46, 82] on span "Принятые" at bounding box center [39, 85] width 26 height 7
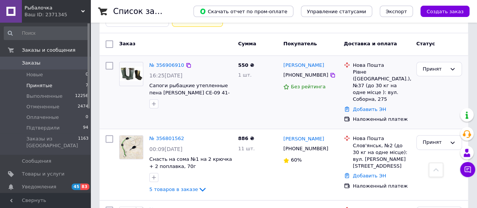
scroll to position [151, 0]
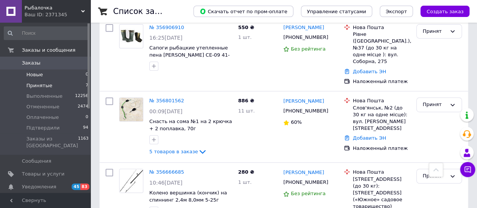
click at [40, 78] on span "Новые" at bounding box center [34, 74] width 17 height 7
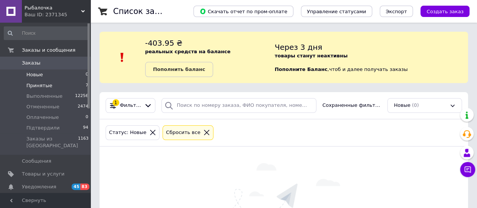
click at [41, 84] on span "Принятые" at bounding box center [39, 85] width 26 height 7
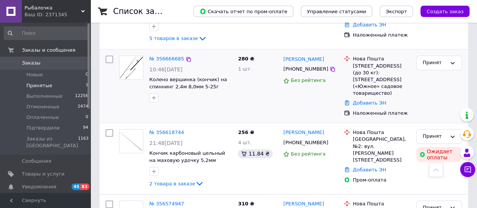
scroll to position [226, 0]
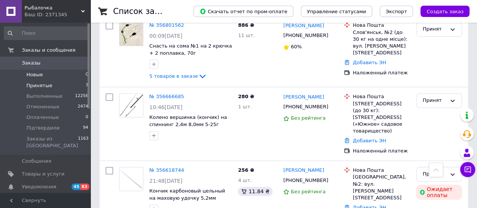
click at [51, 72] on li "Новые 0" at bounding box center [46, 74] width 93 height 11
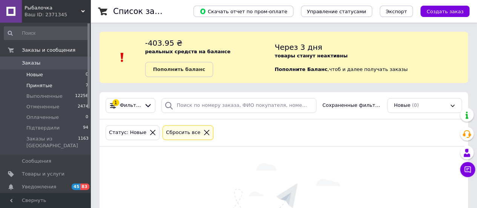
click at [53, 87] on li "Принятые 7" at bounding box center [46, 85] width 93 height 11
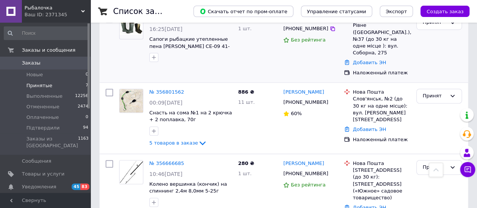
scroll to position [264, 0]
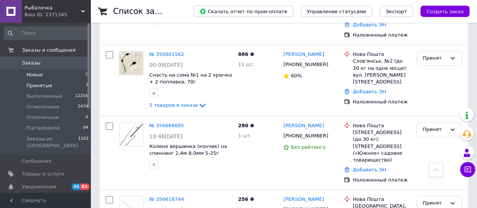
click at [49, 77] on li "Новые 0" at bounding box center [46, 74] width 93 height 11
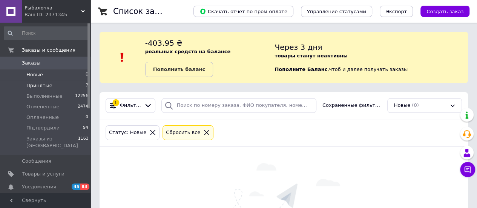
click at [47, 88] on span "Принятые" at bounding box center [39, 85] width 26 height 7
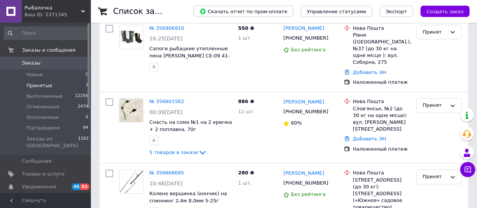
scroll to position [151, 0]
click at [41, 66] on span "Заказы" at bounding box center [46, 63] width 48 height 7
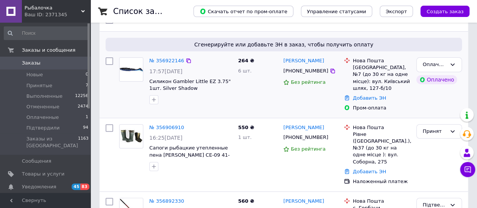
scroll to position [113, 0]
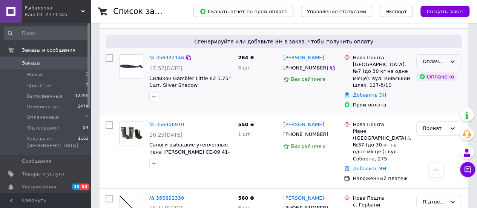
click at [458, 61] on div "Оплаченный" at bounding box center [439, 61] width 46 height 15
click at [446, 74] on li "Принят" at bounding box center [439, 78] width 45 height 14
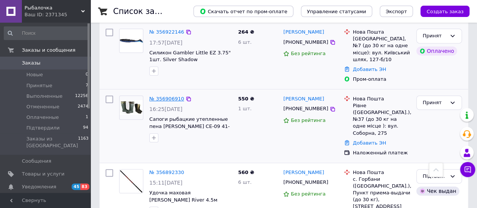
scroll to position [151, 0]
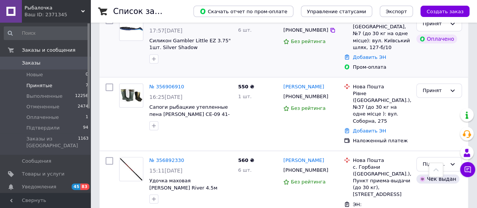
click at [51, 87] on li "Принятые 7" at bounding box center [46, 85] width 93 height 11
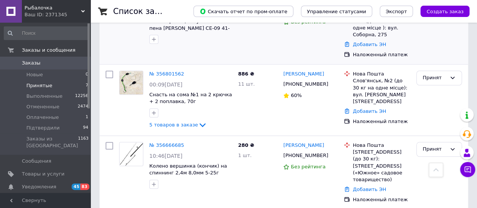
scroll to position [302, 0]
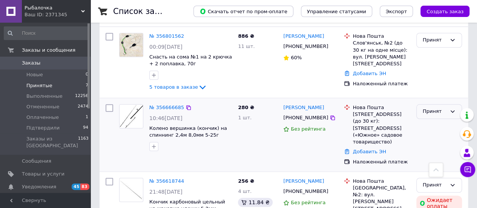
click at [450, 104] on div "Принят" at bounding box center [439, 111] width 46 height 15
click at [436, 161] on li "Підтвердили" at bounding box center [439, 171] width 45 height 21
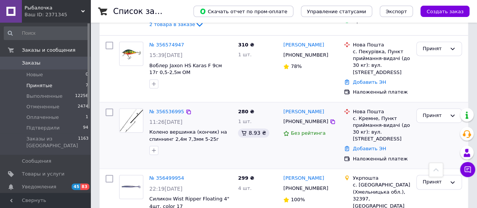
scroll to position [521, 0]
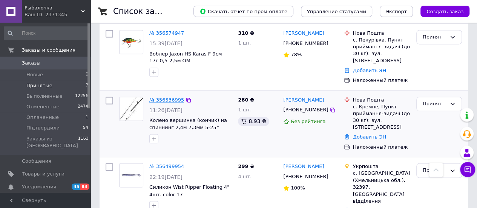
click at [170, 97] on link "№ 356536995" at bounding box center [166, 100] width 35 height 6
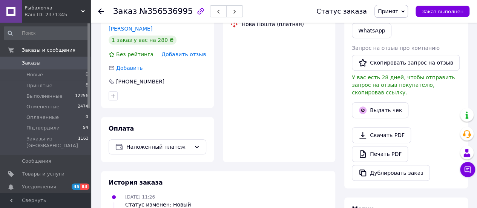
scroll to position [132, 0]
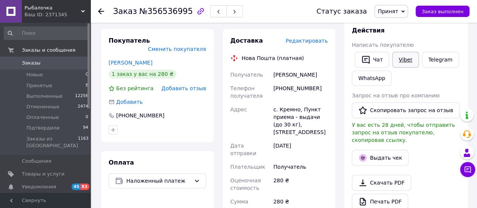
click at [397, 61] on link "Viber" at bounding box center [405, 60] width 26 height 16
click at [473, 72] on div "Заказ №356536995 Статус заказа Принят Выполнен Отменен Оплаченный Підтвердили З…" at bounding box center [284, 170] width 385 height 559
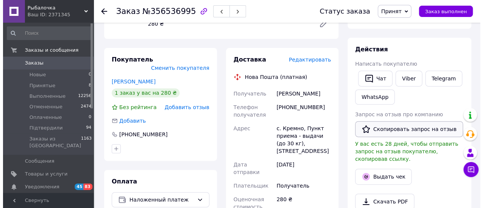
scroll to position [38, 0]
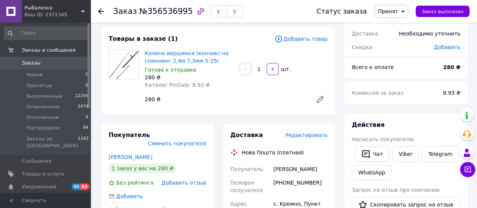
click at [405, 12] on icon at bounding box center [402, 11] width 3 height 3
click at [403, 38] on li "Отменен" at bounding box center [395, 37] width 41 height 11
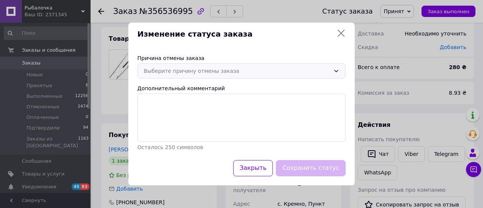
click at [230, 74] on div "Выберите причину отмены заказа" at bounding box center [237, 71] width 186 height 8
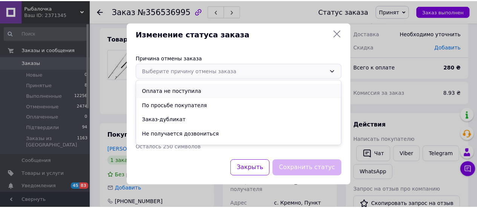
scroll to position [35, 0]
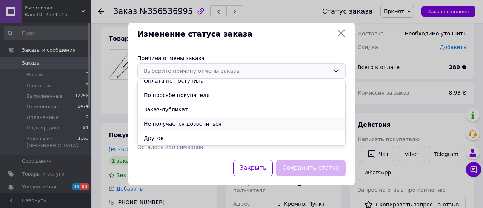
click at [193, 123] on li "Не получается дозвониться" at bounding box center [241, 124] width 207 height 14
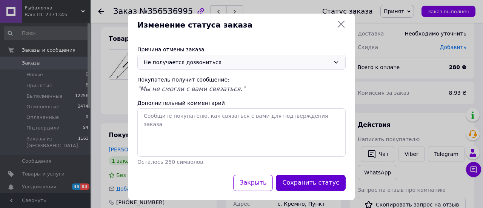
click at [301, 178] on button "Сохранить статус" at bounding box center [311, 183] width 70 height 16
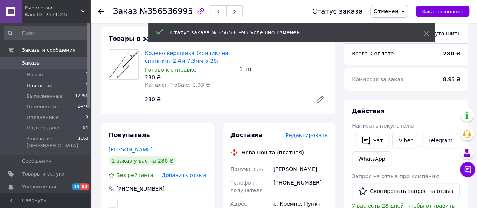
click at [40, 86] on span "Принятые" at bounding box center [39, 85] width 26 height 7
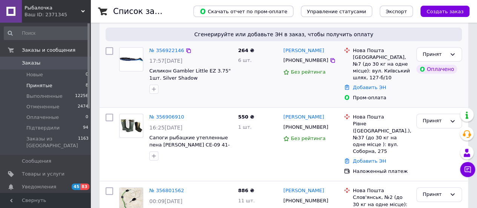
scroll to position [151, 0]
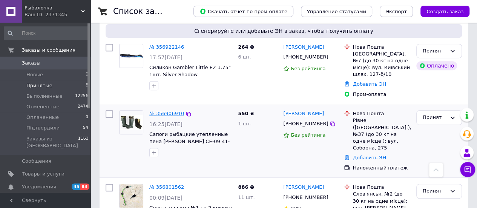
click at [167, 110] on link "№ 356906910" at bounding box center [166, 113] width 35 height 6
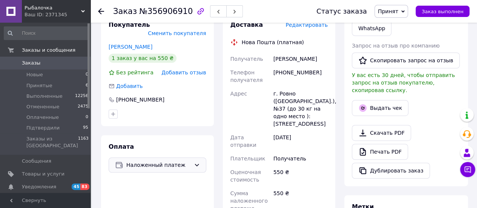
scroll to position [113, 0]
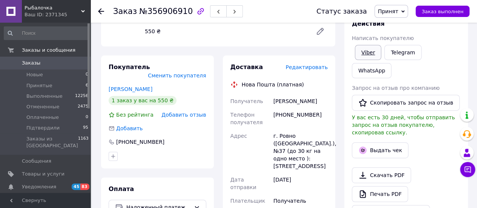
click at [364, 54] on link "Viber" at bounding box center [368, 52] width 26 height 15
click at [471, 73] on div "Итого 1 товар 550 ₴ Доставка Необходимо уточнить Скидка Добавить Всего к оплате…" at bounding box center [406, 197] width 133 height 556
click at [37, 86] on span "Принятые" at bounding box center [39, 85] width 26 height 7
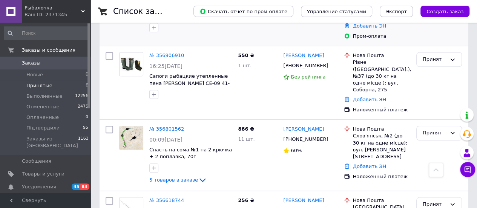
scroll to position [226, 0]
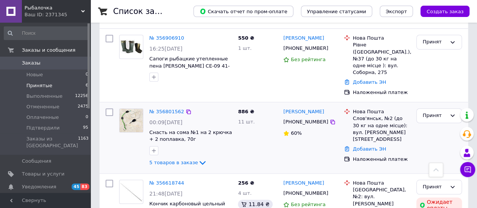
click at [159, 107] on div "№ 356801562" at bounding box center [167, 111] width 36 height 9
click at [160, 109] on link "№ 356801562" at bounding box center [166, 112] width 35 height 6
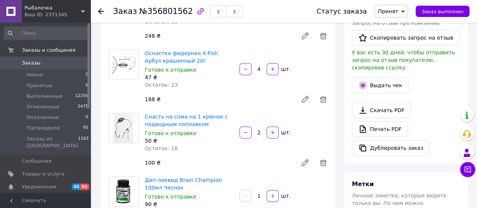
scroll to position [75, 0]
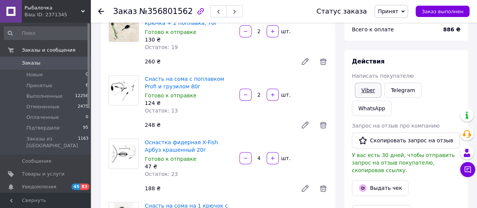
click at [361, 93] on link "Viber" at bounding box center [368, 90] width 26 height 15
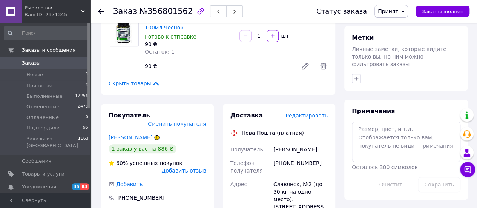
scroll to position [339, 0]
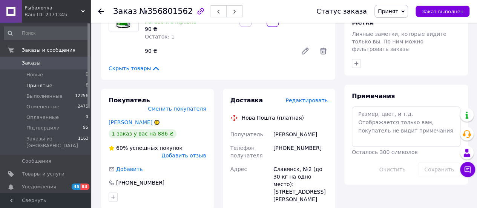
click at [46, 85] on span "Принятые" at bounding box center [39, 85] width 26 height 7
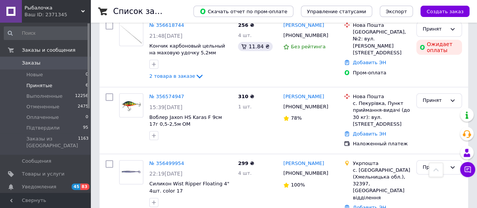
scroll to position [388, 0]
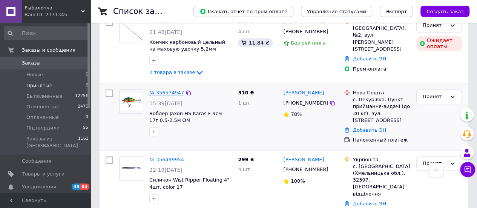
click at [176, 90] on link "№ 356574947" at bounding box center [166, 93] width 35 height 6
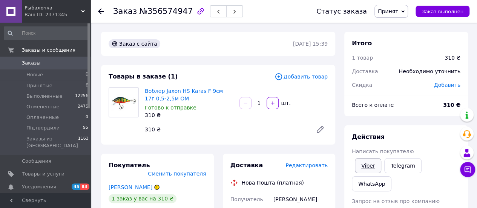
click at [363, 163] on link "Viber" at bounding box center [368, 165] width 26 height 15
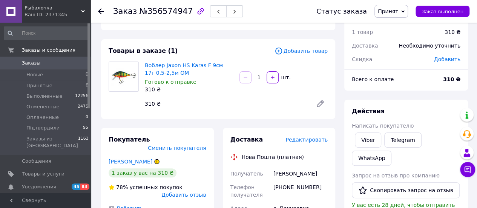
scroll to position [38, 0]
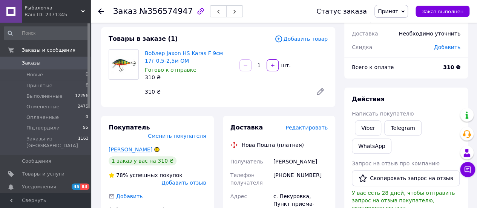
click at [143, 146] on link "[PERSON_NAME]" at bounding box center [131, 149] width 44 height 6
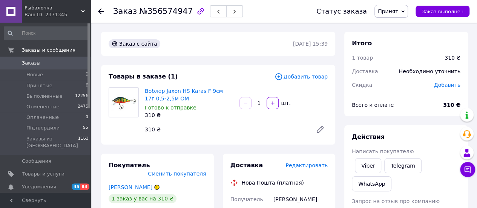
click at [389, 9] on span "Принят" at bounding box center [388, 11] width 20 height 6
click at [394, 35] on li "Отменен" at bounding box center [395, 37] width 41 height 11
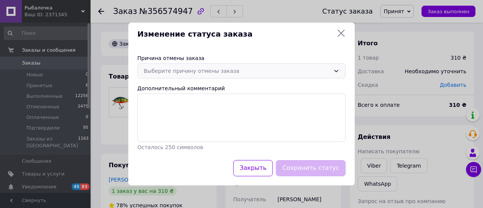
click at [208, 75] on div "Выберите причину отмены заказа" at bounding box center [237, 71] width 186 height 8
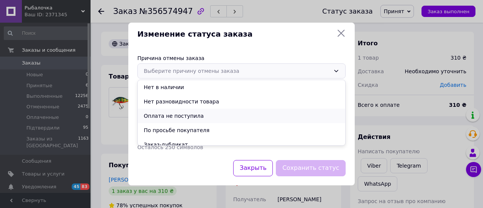
click at [172, 114] on li "Оплата не поступила" at bounding box center [241, 116] width 207 height 14
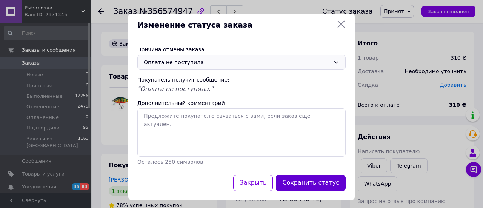
click at [301, 178] on button "Сохранить статус" at bounding box center [311, 183] width 70 height 16
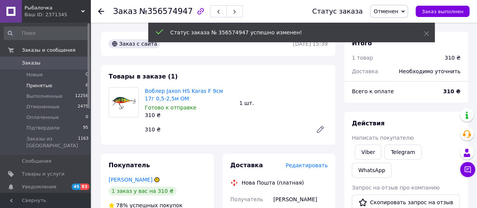
click at [45, 85] on span "Принятые" at bounding box center [39, 85] width 26 height 7
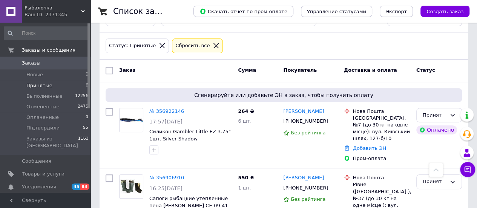
scroll to position [85, 0]
